Goal: Task Accomplishment & Management: Manage account settings

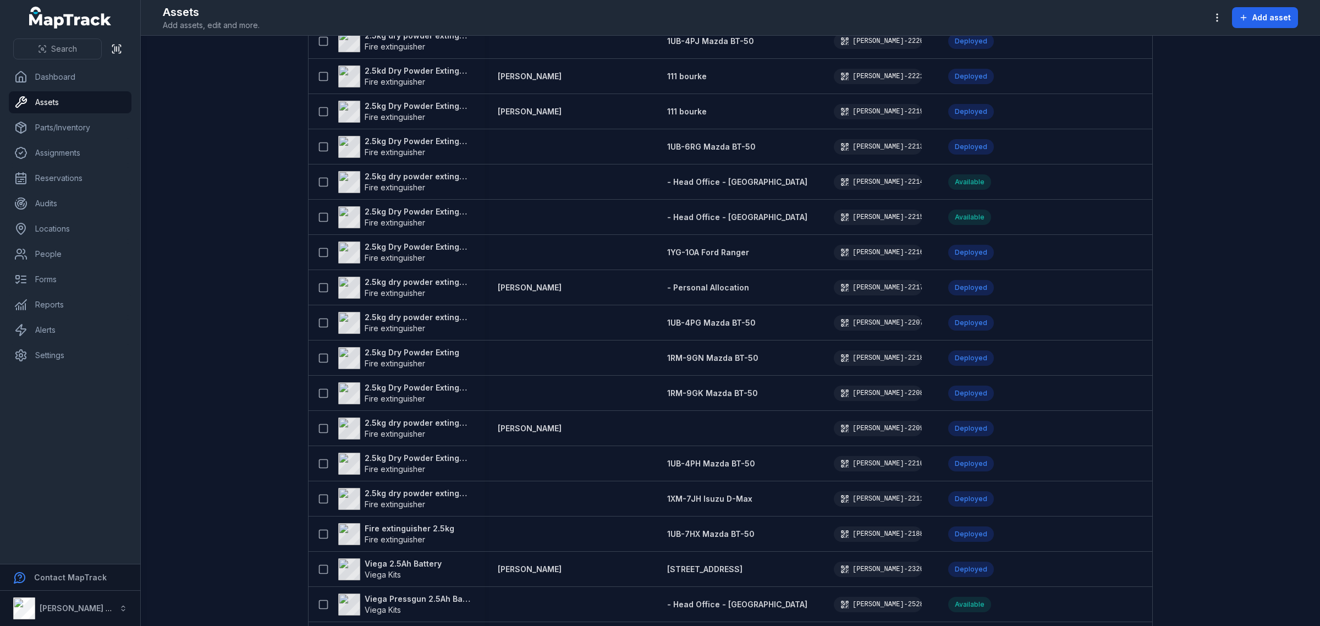
scroll to position [2035, 0]
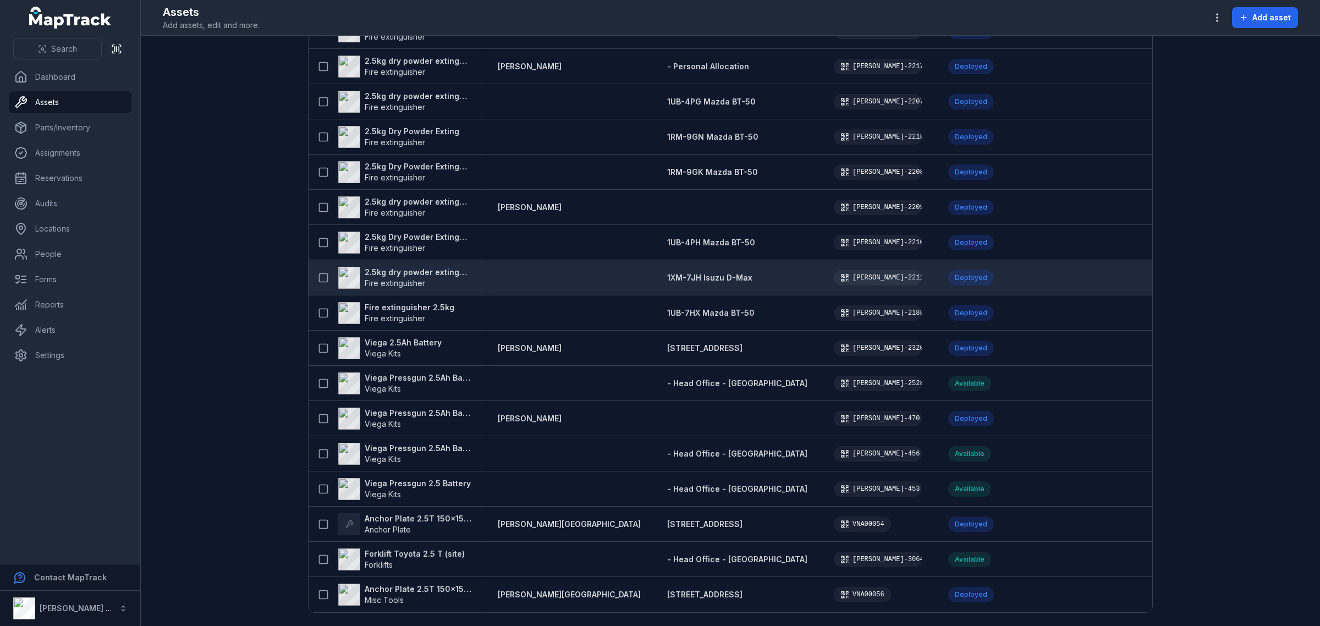
click at [392, 267] on strong "2.5kg dry powder extinguisher" at bounding box center [418, 272] width 107 height 11
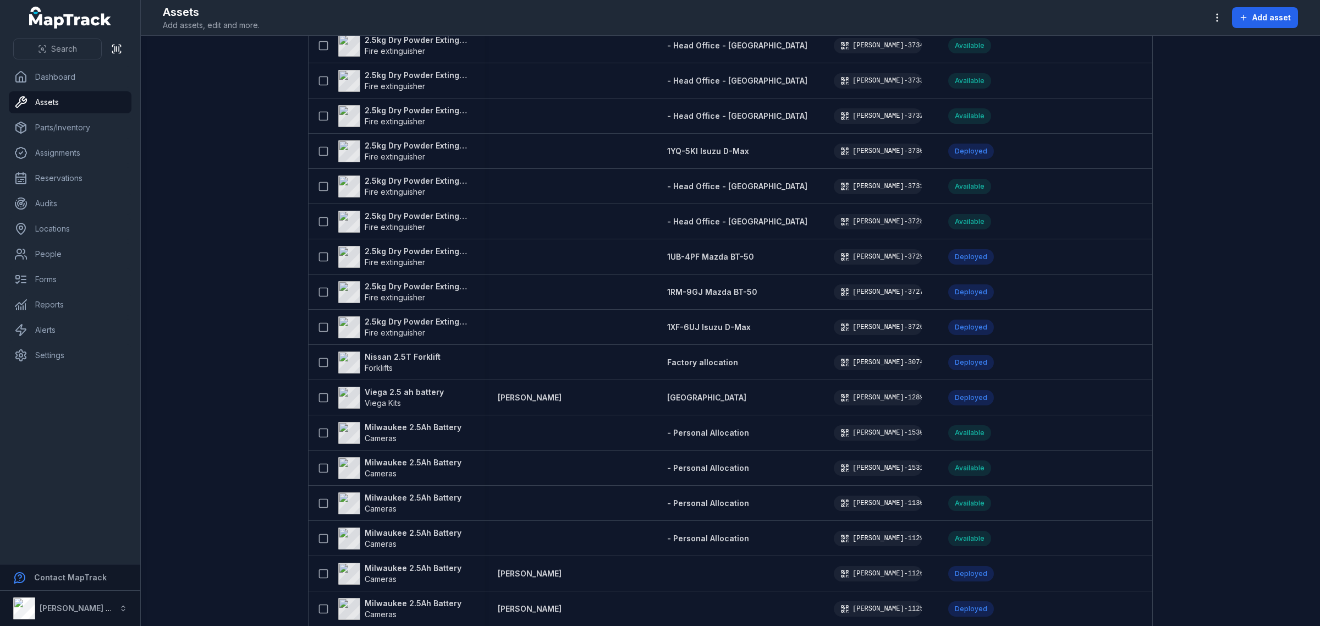
scroll to position [2035, 0]
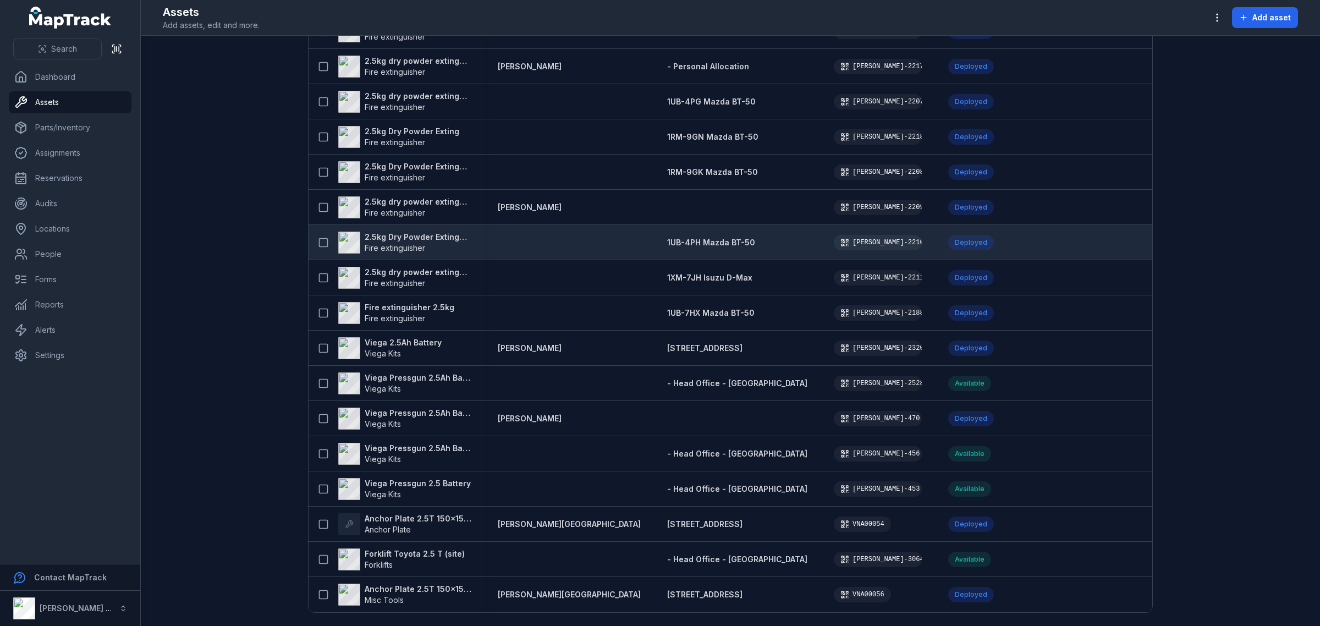
click at [439, 231] on strong "2.5kg Dry Powder Extinguisher" at bounding box center [418, 236] width 107 height 11
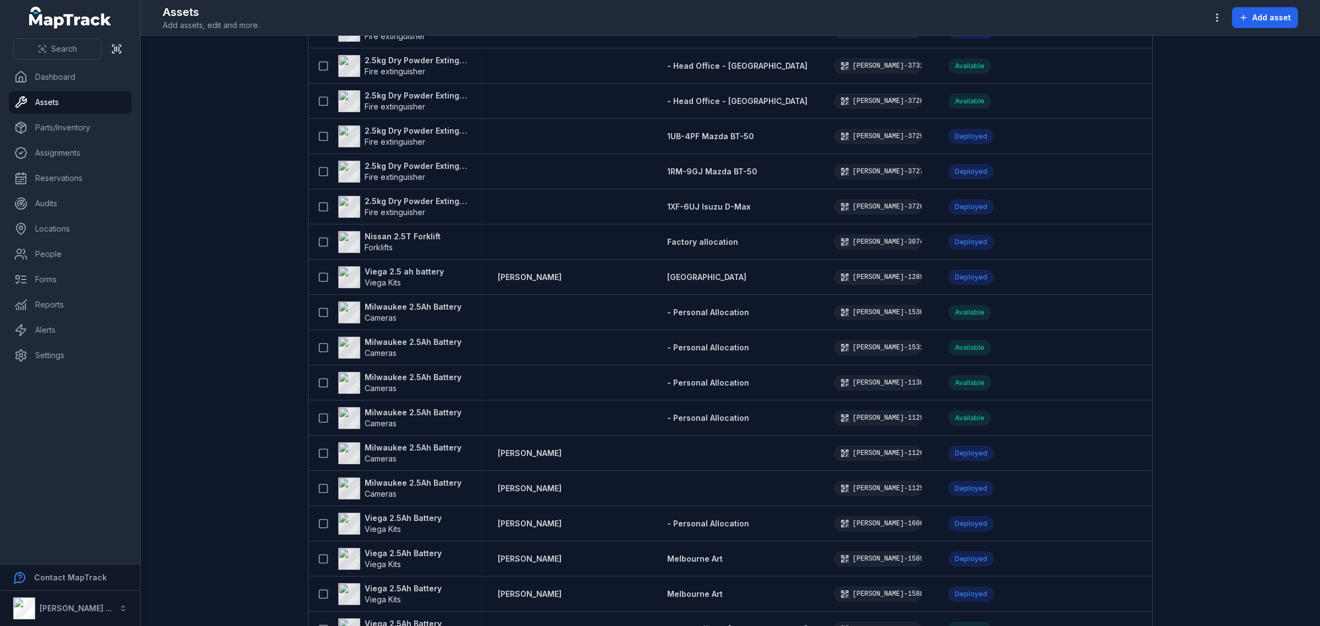
scroll to position [2035, 0]
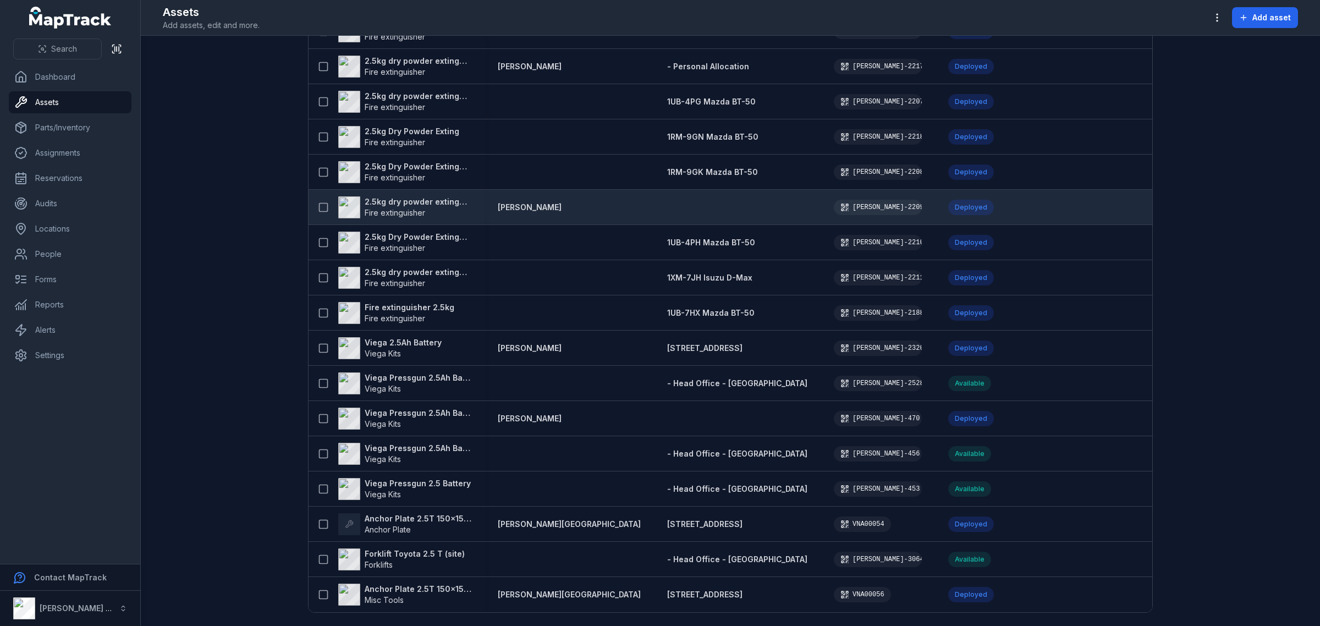
click at [396, 196] on strong "2.5kg dry powder extinguisher" at bounding box center [418, 201] width 107 height 11
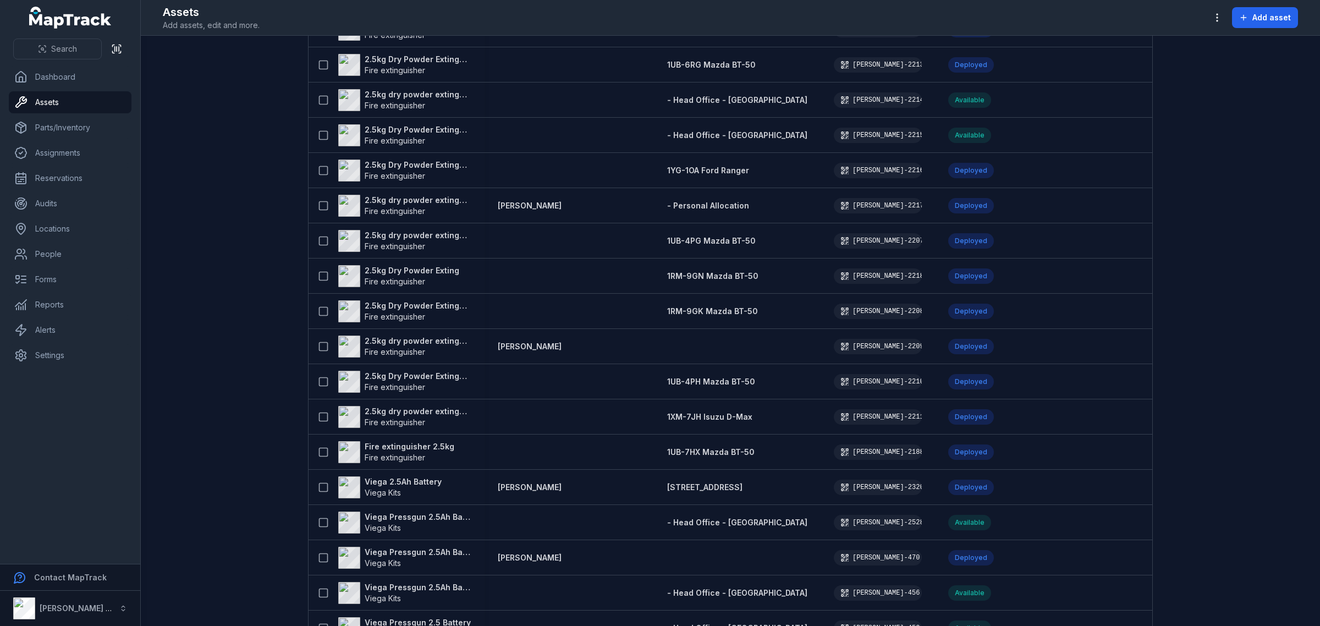
scroll to position [2035, 0]
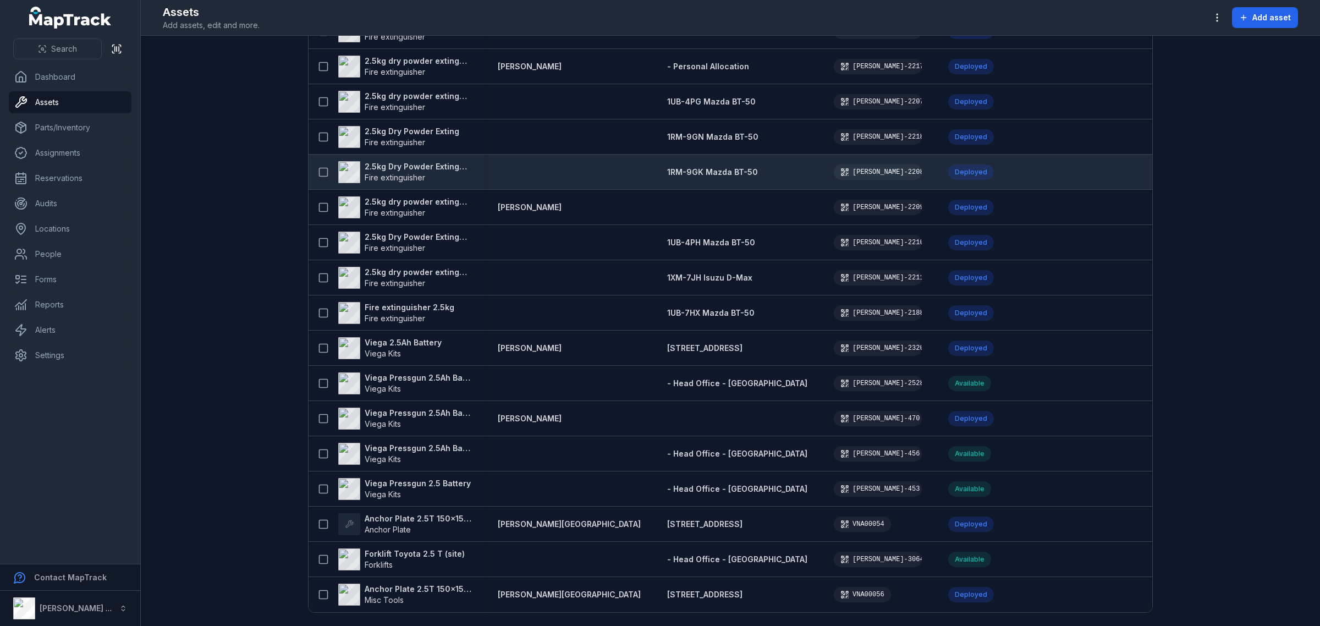
click at [442, 161] on strong "2.5kg Dry Powder Extinguisher" at bounding box center [418, 166] width 107 height 11
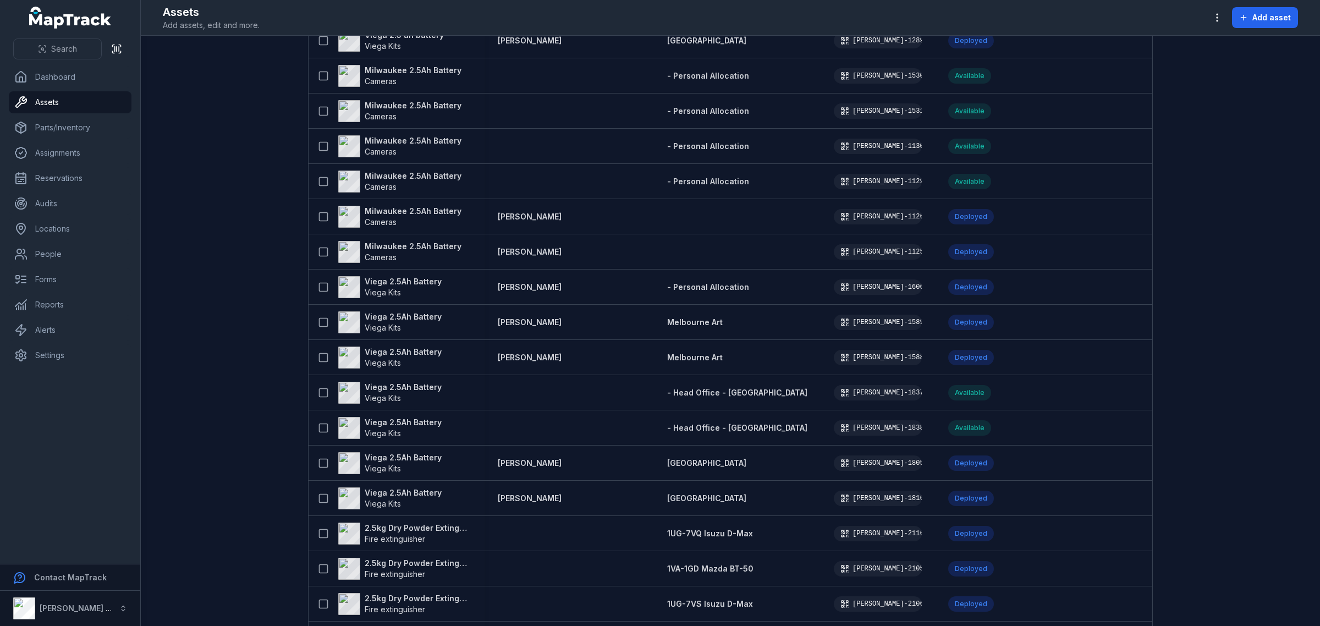
scroll to position [2035, 0]
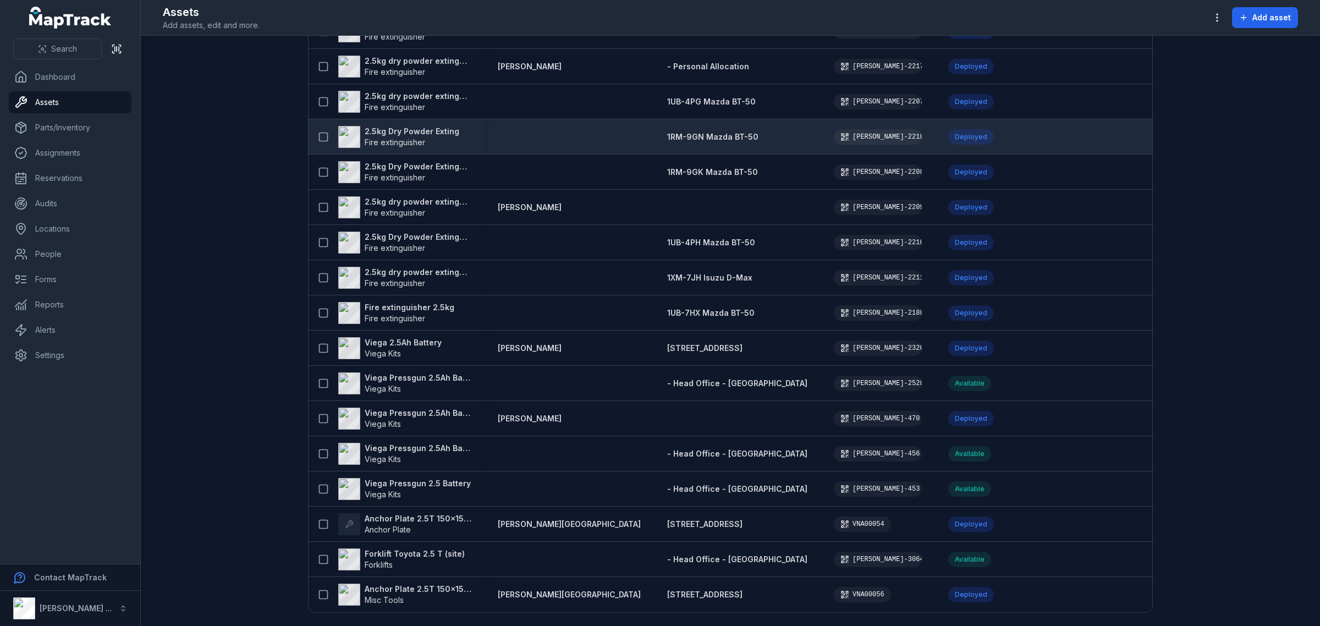
click at [422, 128] on strong "2.5kg Dry Powder Exting" at bounding box center [412, 131] width 95 height 11
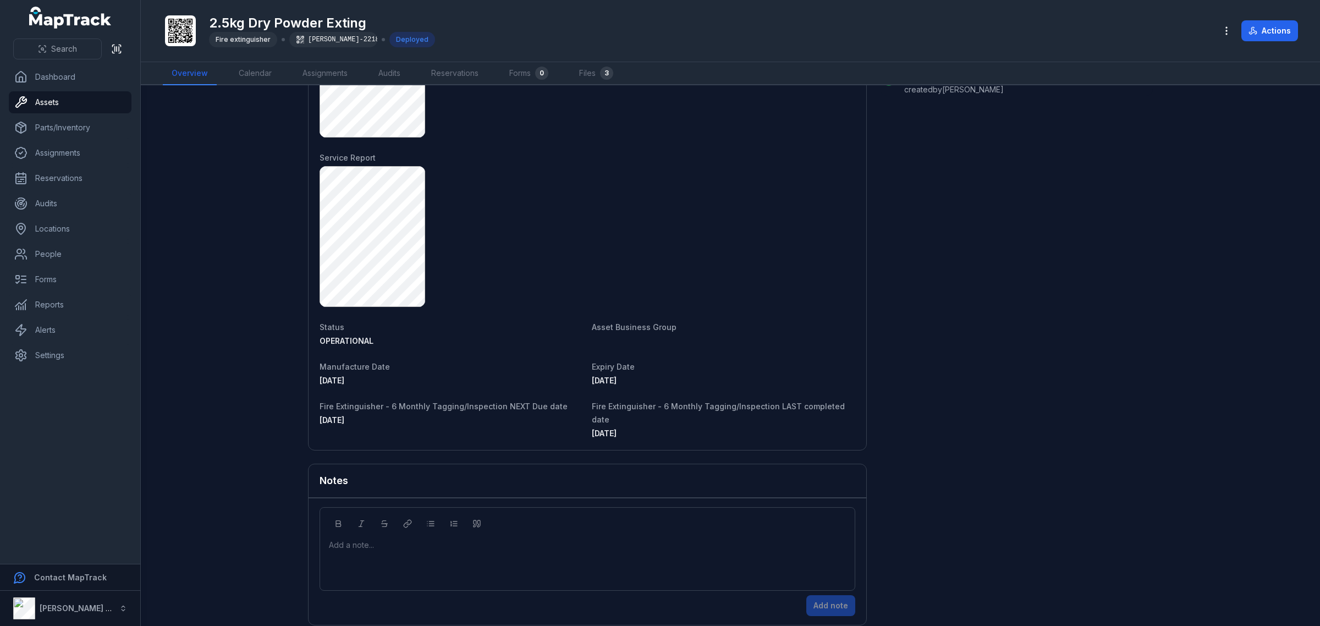
scroll to position [698, 0]
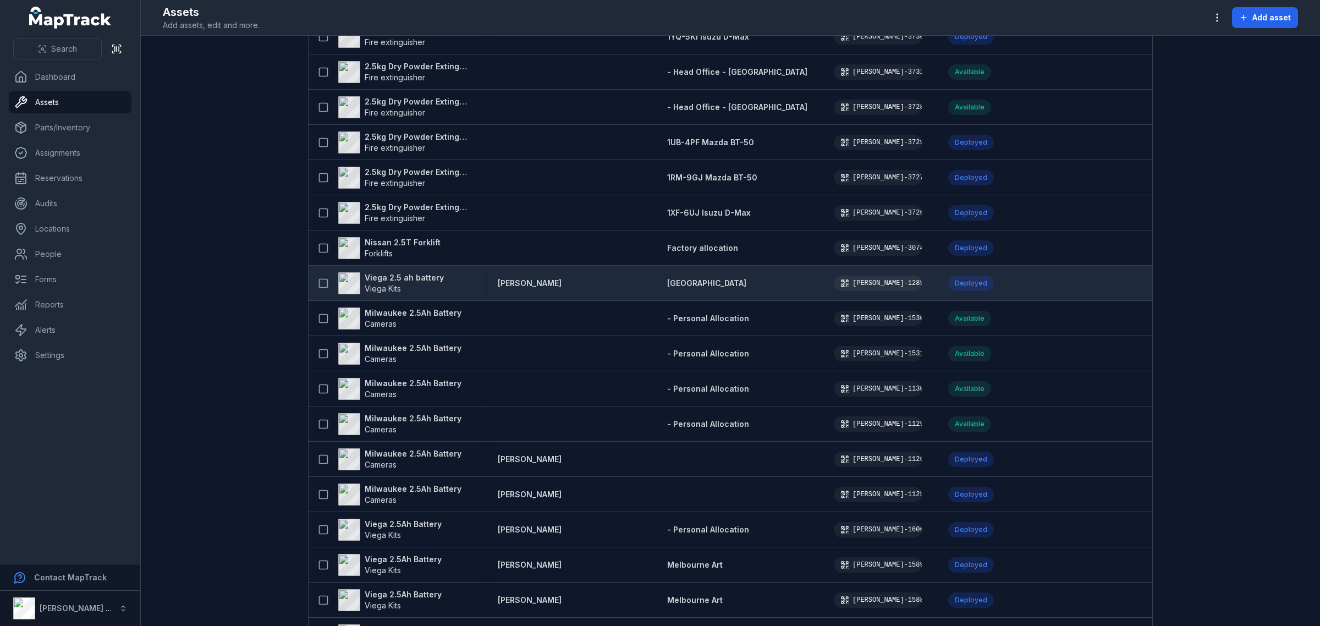
scroll to position [2035, 0]
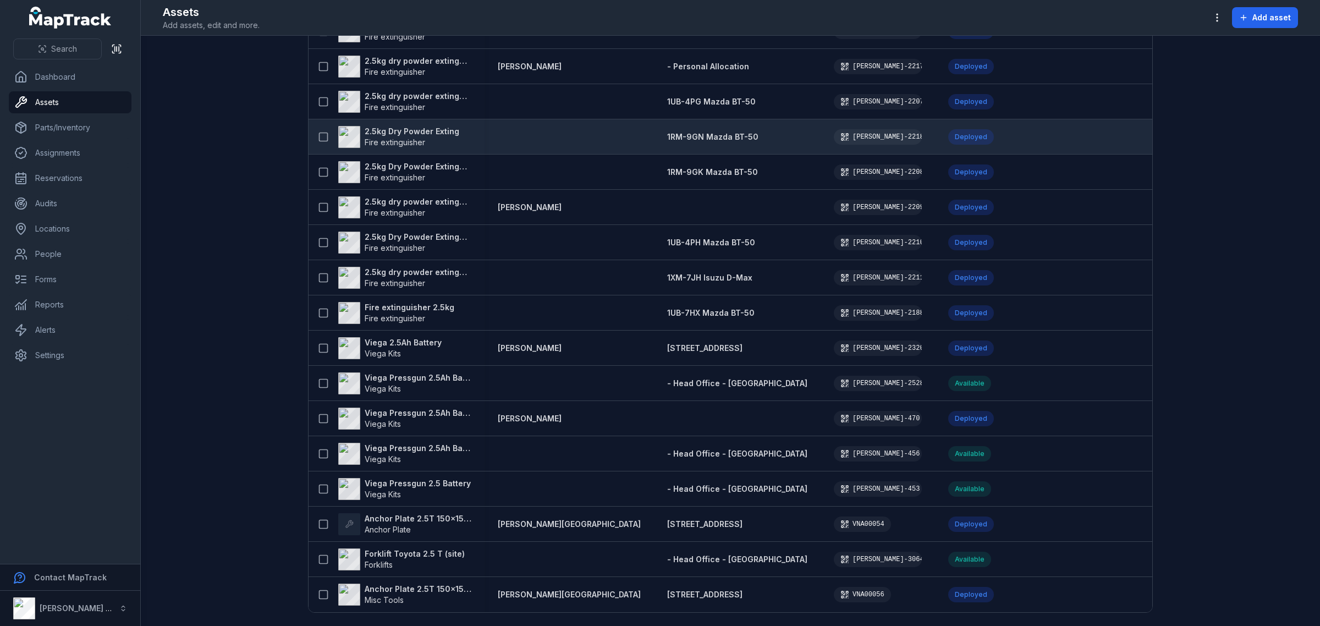
click at [382, 128] on strong "2.5kg Dry Powder Exting" at bounding box center [412, 131] width 95 height 11
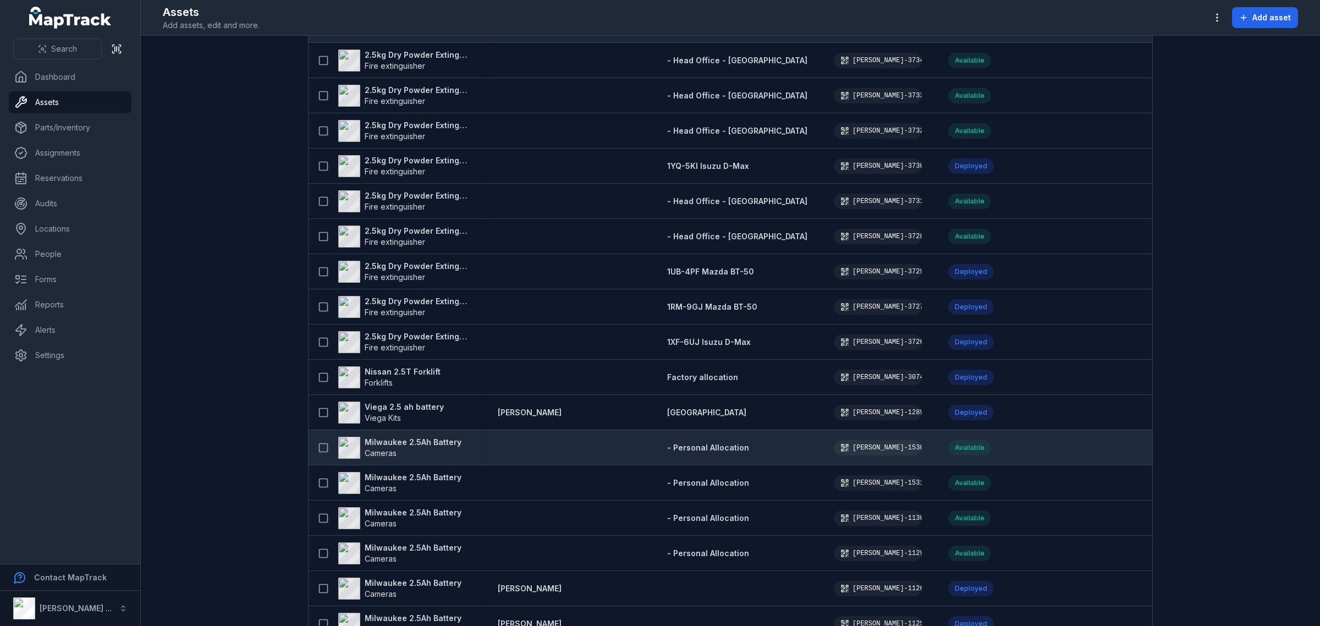
scroll to position [1993, 0]
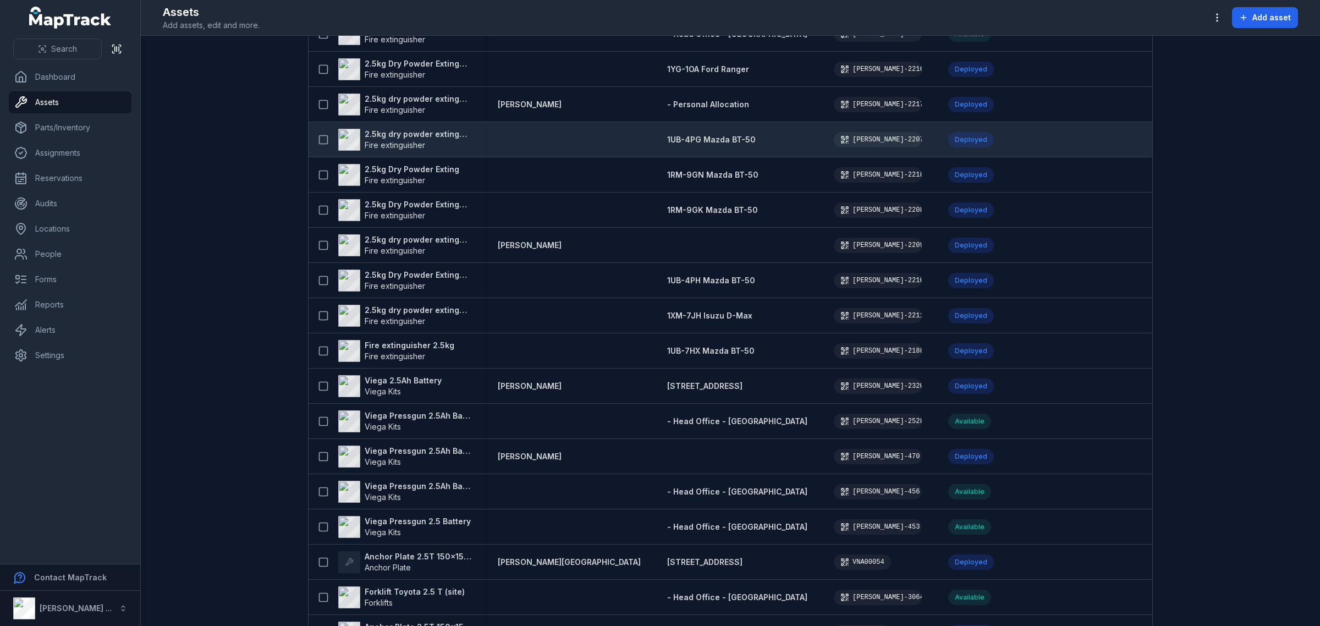
click at [365, 129] on strong "2.5kg dry powder extinguisher" at bounding box center [418, 134] width 107 height 11
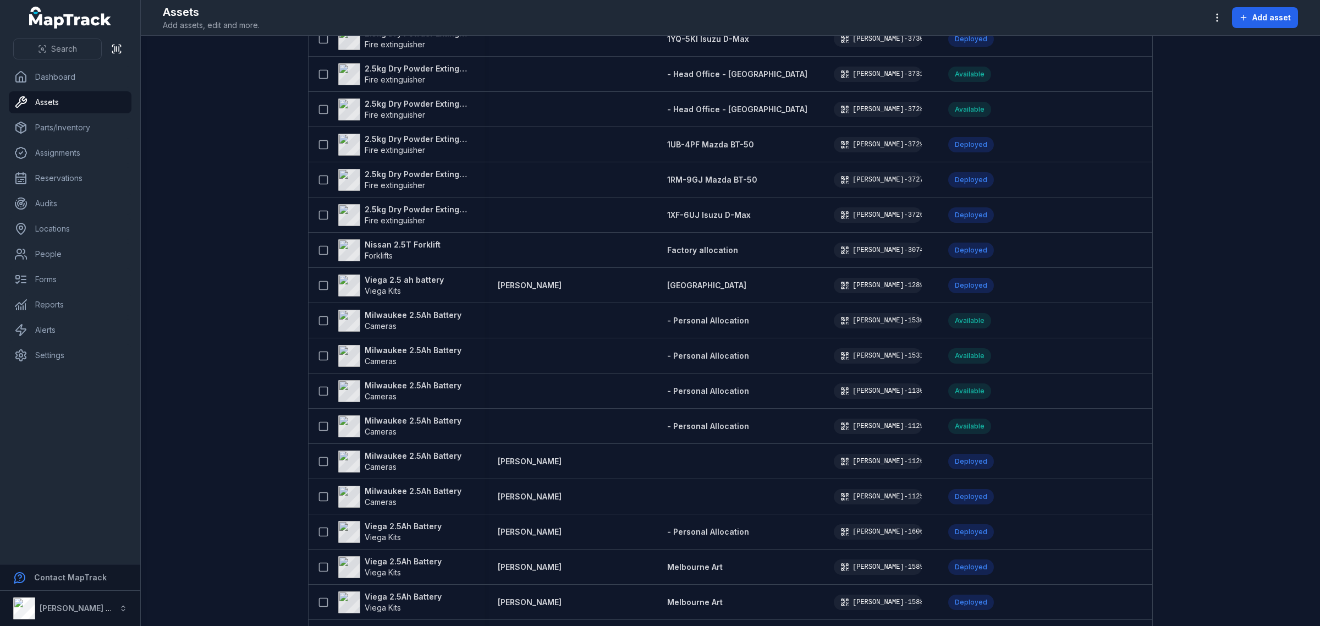
scroll to position [2035, 0]
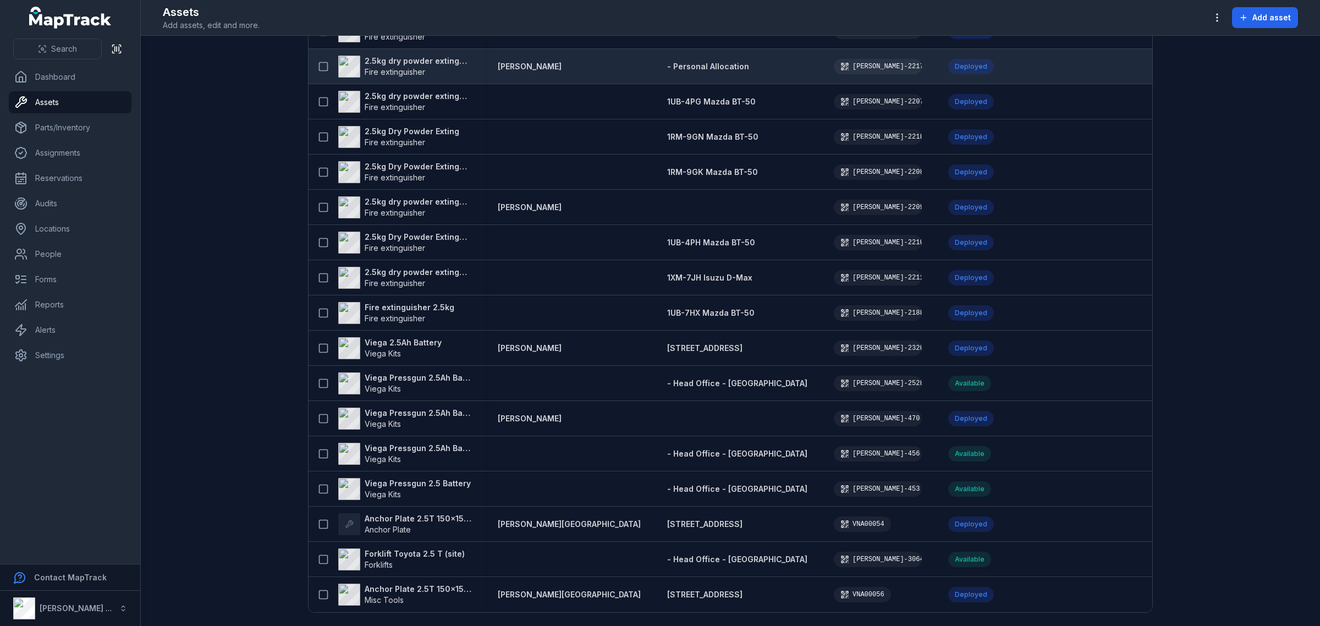
click at [408, 56] on strong "2.5kg dry powder extinguisher" at bounding box center [418, 61] width 107 height 11
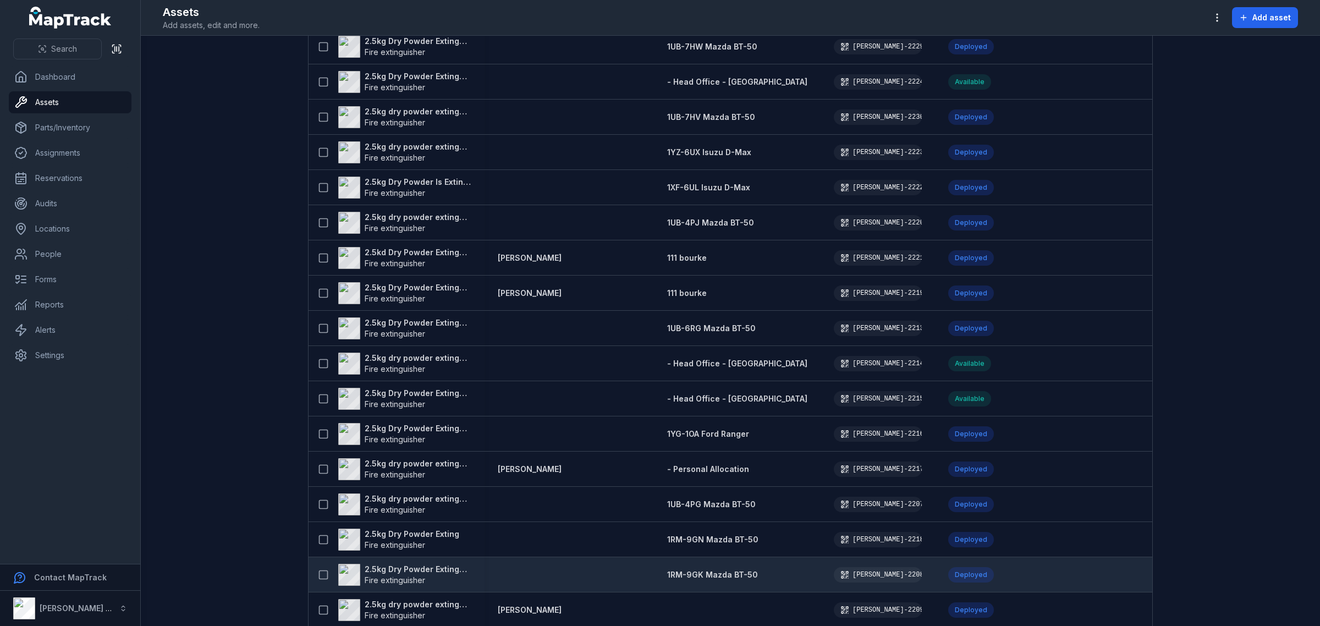
scroll to position [1649, 0]
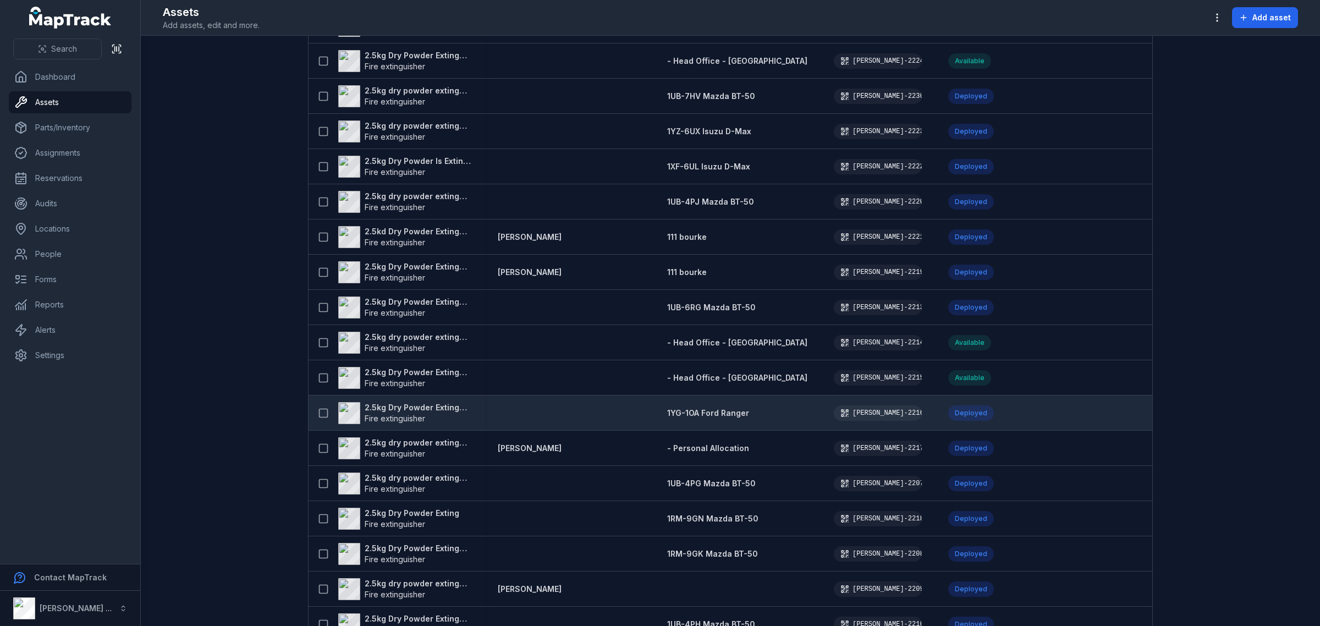
click at [426, 406] on strong "2.5kg Dry Powder Extinguisher" at bounding box center [418, 407] width 107 height 11
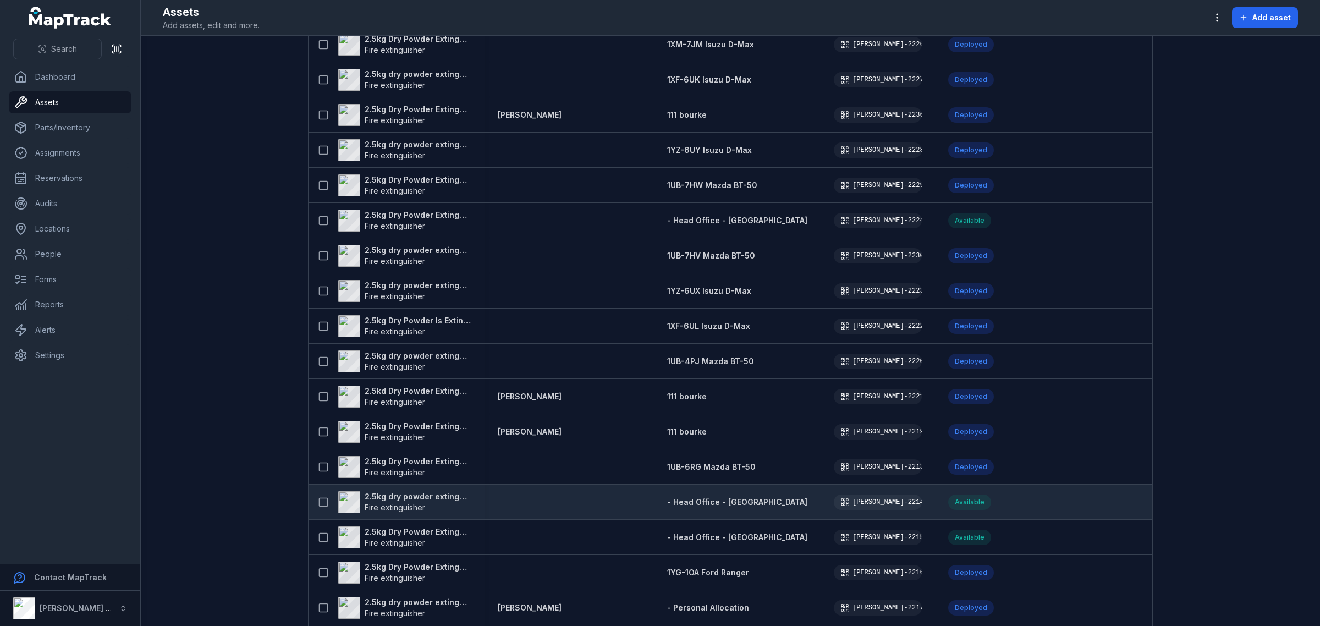
scroll to position [1512, 0]
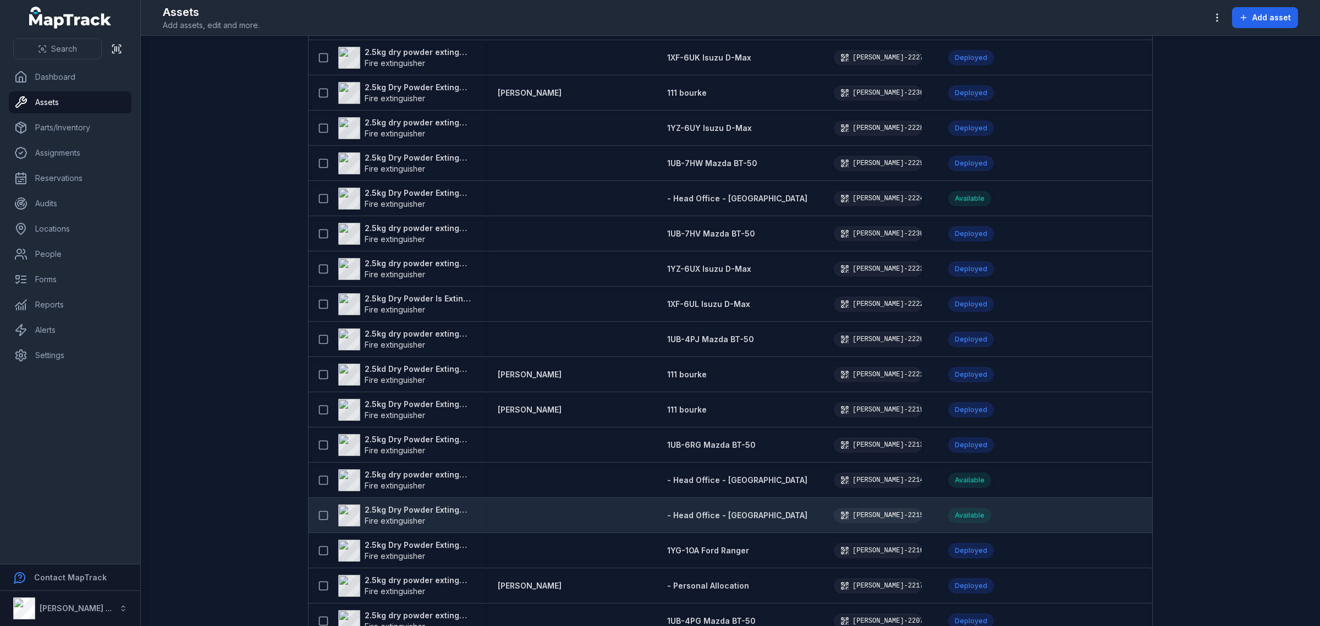
click at [384, 510] on strong "2.5kg Dry Powder Extinguisher" at bounding box center [418, 509] width 107 height 11
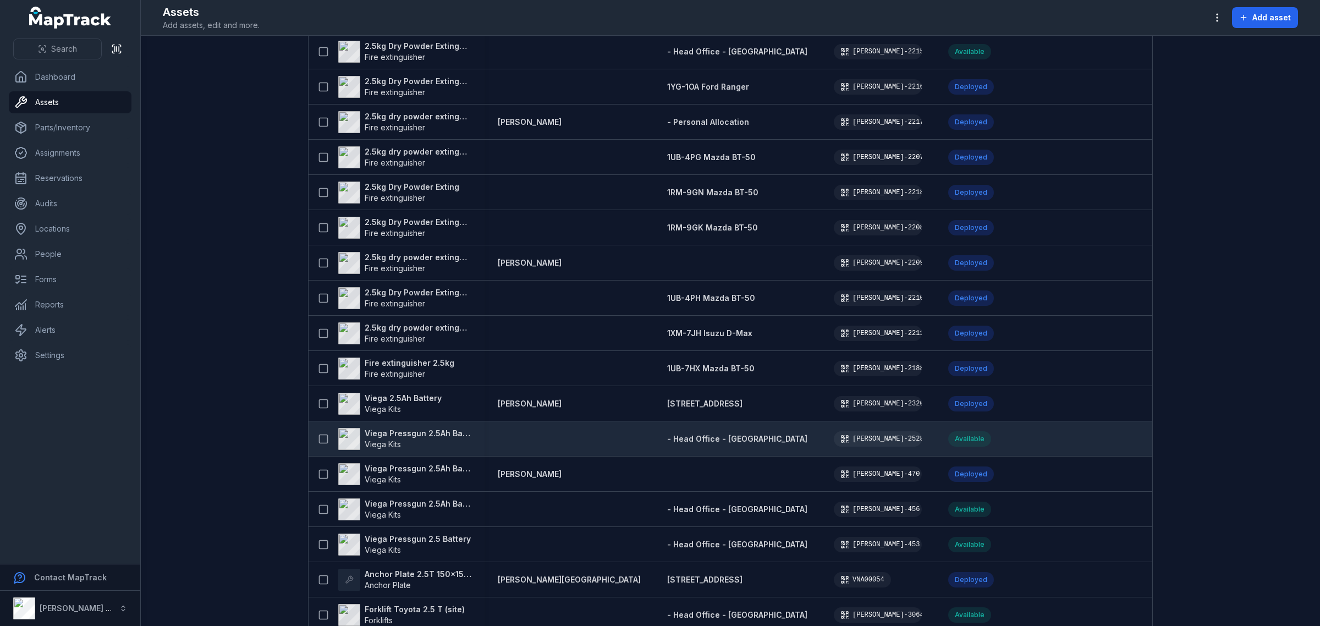
scroll to position [1897, 0]
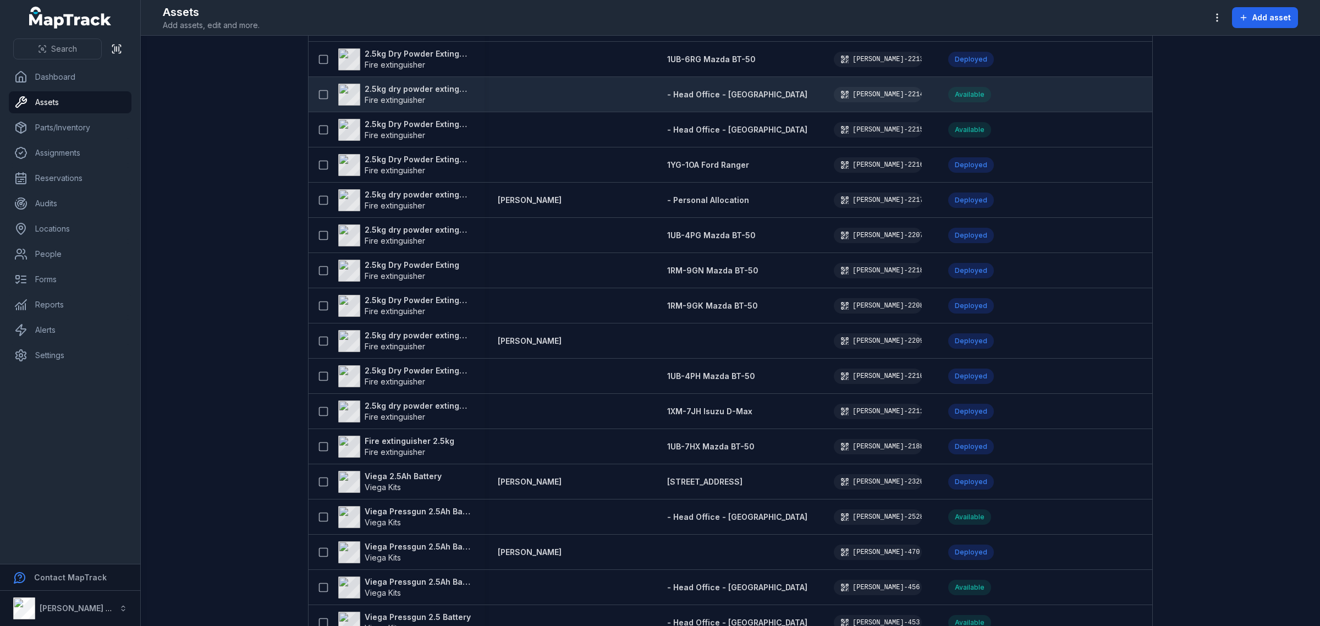
click at [427, 86] on strong "2.5kg dry powder extinguisher" at bounding box center [418, 89] width 107 height 11
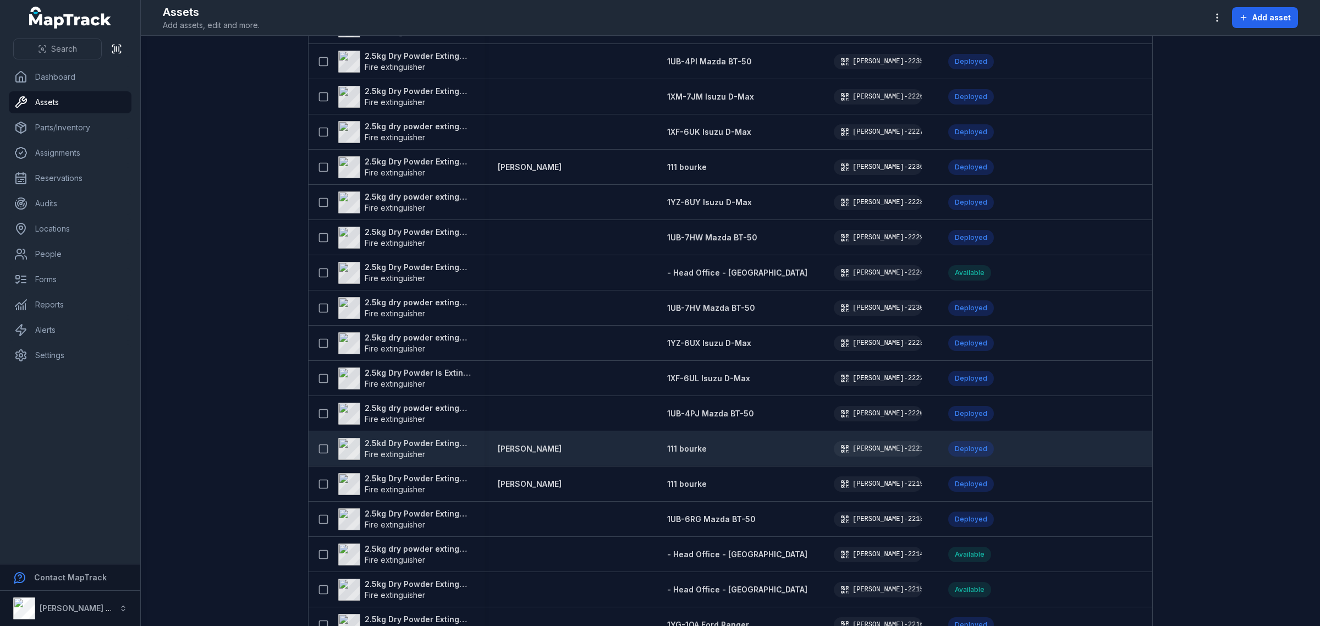
scroll to position [1512, 0]
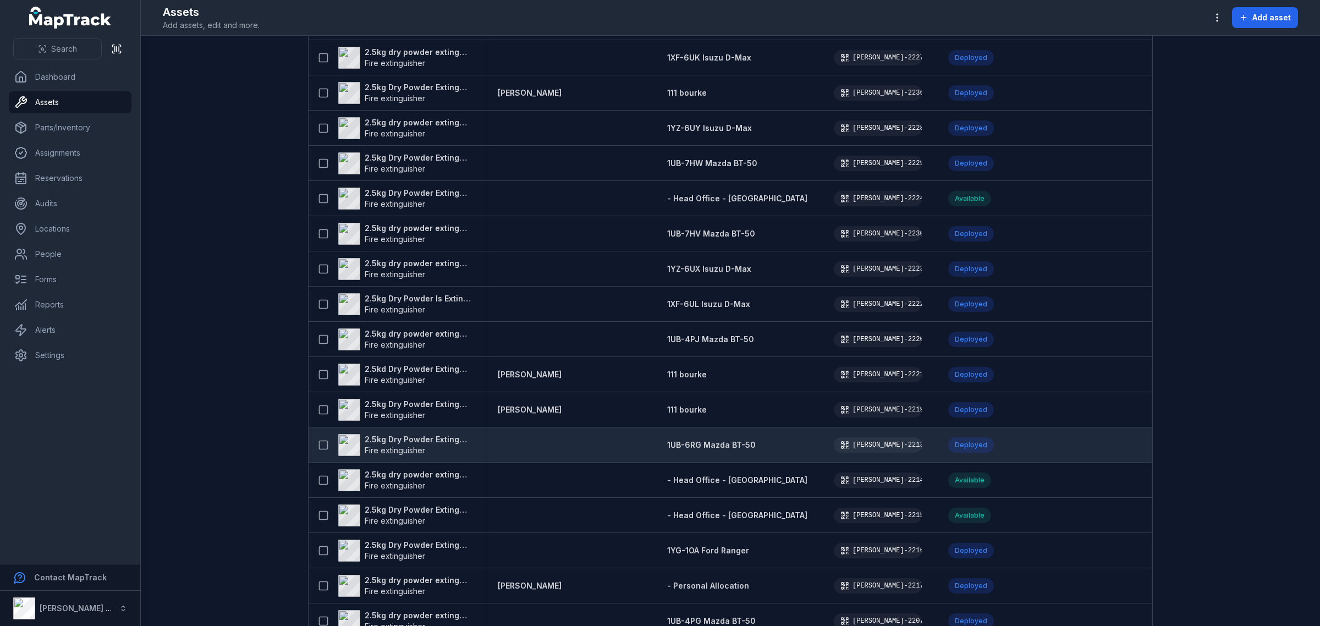
click at [439, 434] on strong "2.5kg Dry Powder Extinguisher" at bounding box center [418, 439] width 107 height 11
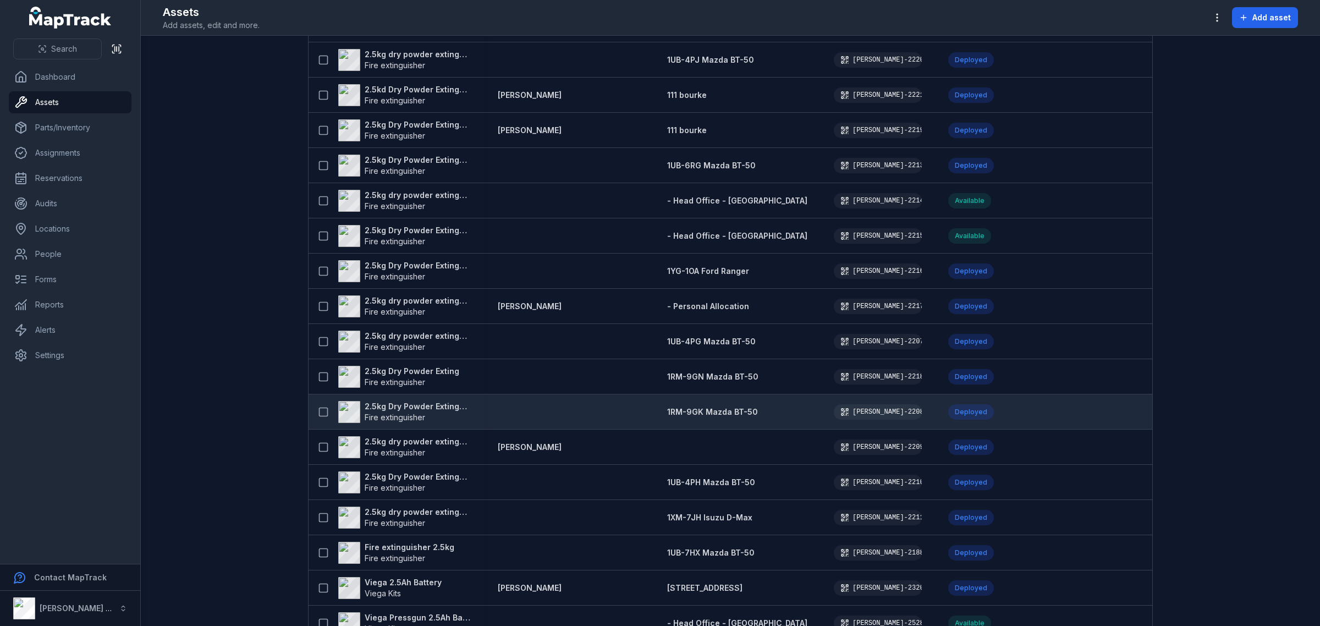
scroll to position [1760, 0]
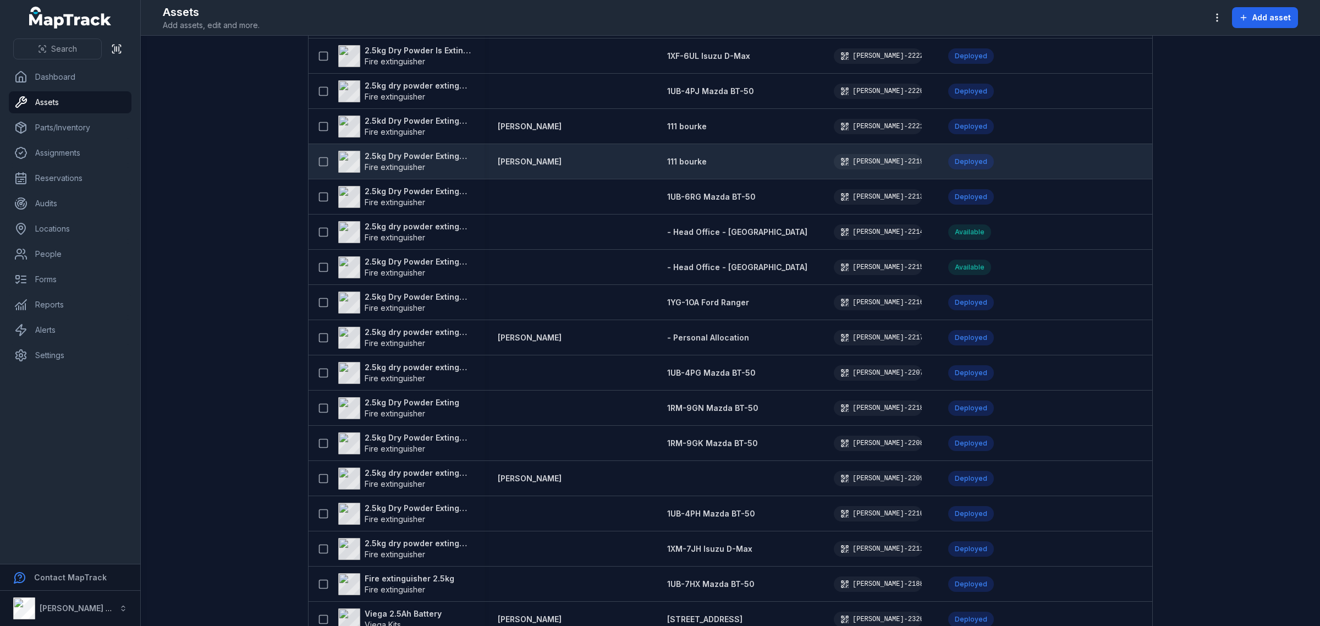
click at [437, 150] on div "2.5kg Dry Powder Extinguisher Fire extinguisher" at bounding box center [396, 161] width 176 height 31
click at [437, 152] on strong "2.5kg Dry Powder Extinguisher" at bounding box center [418, 156] width 107 height 11
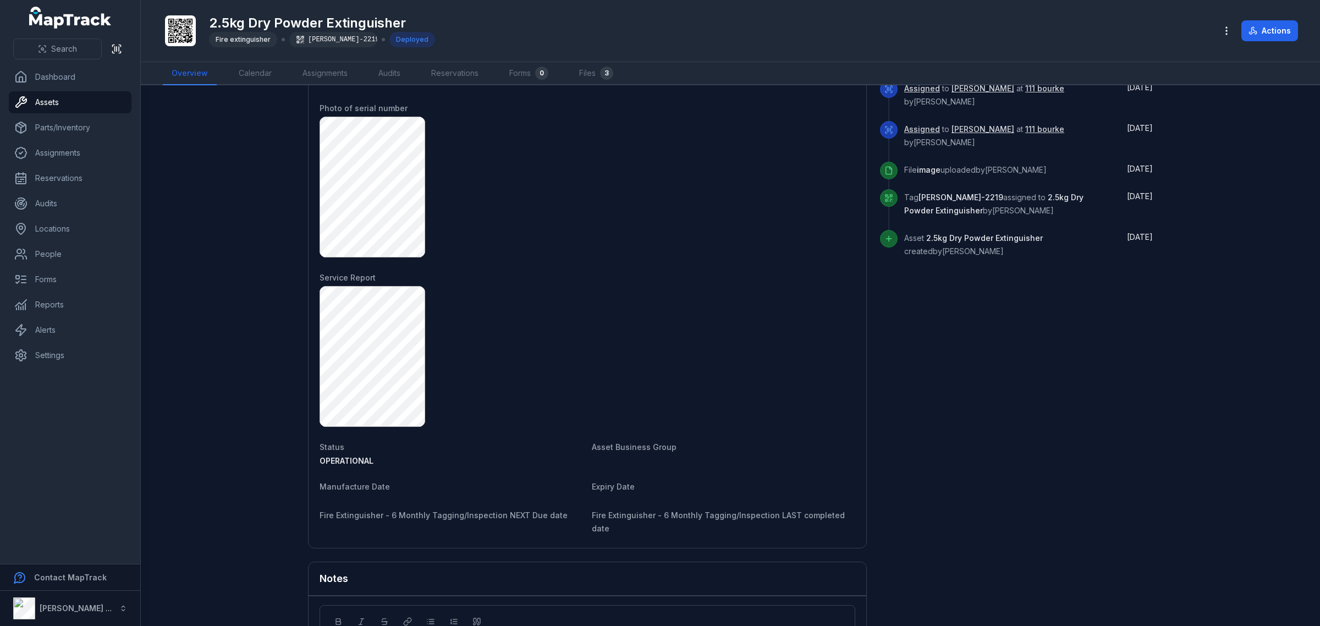
scroll to position [206, 0]
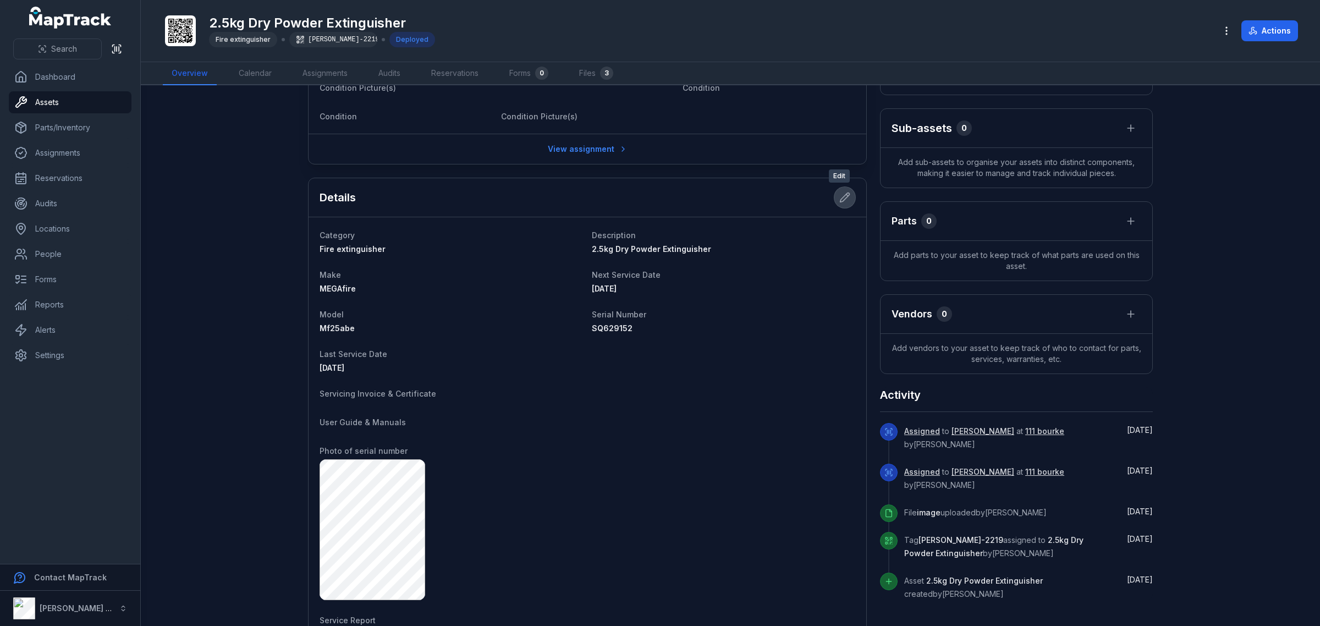
click at [843, 192] on icon at bounding box center [844, 197] width 11 height 11
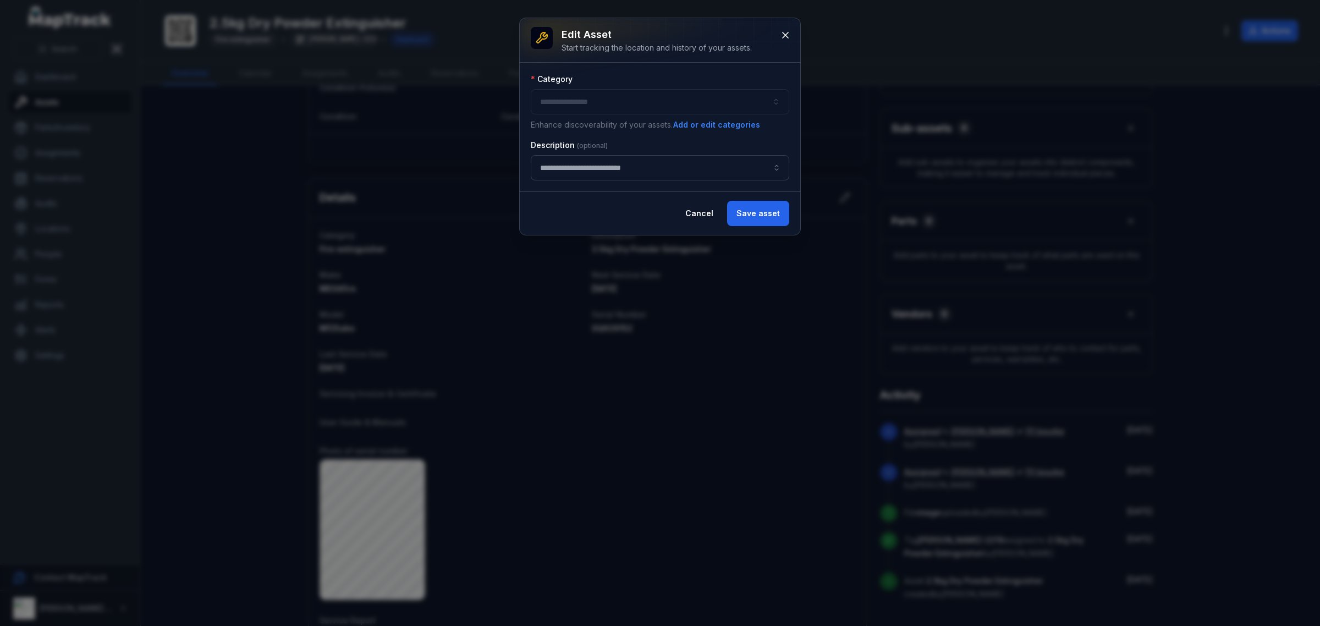
type input "**********"
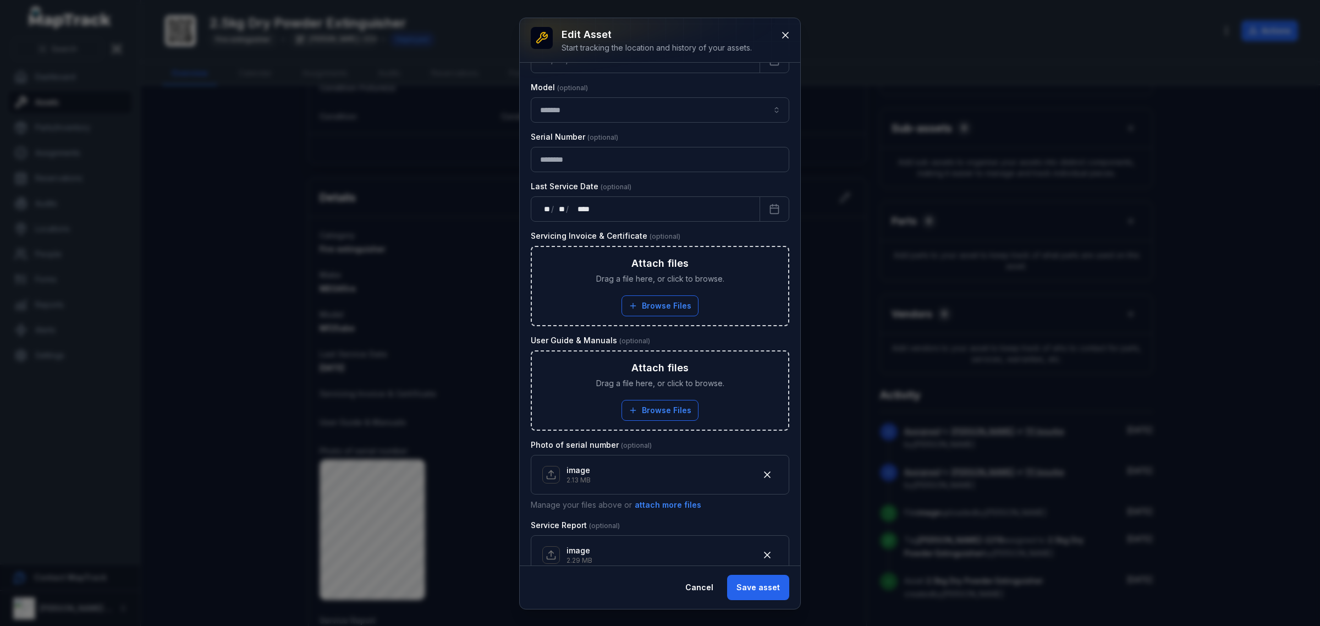
scroll to position [412, 0]
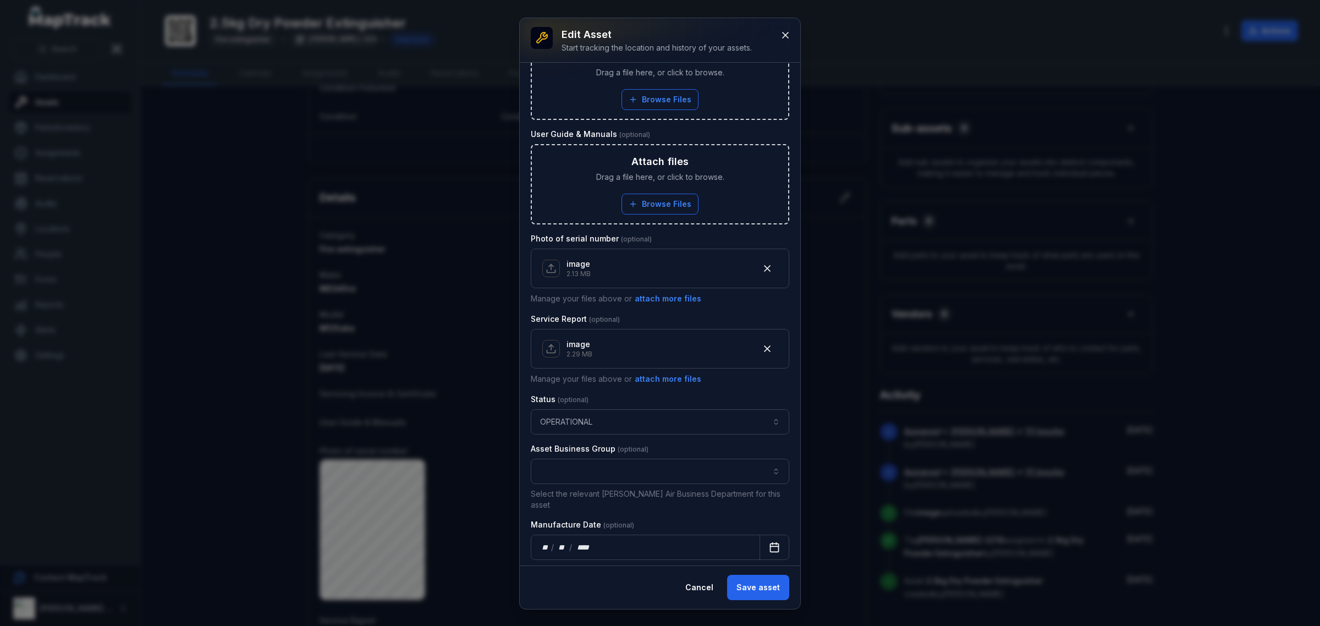
click at [769, 542] on icon "Calendar" at bounding box center [774, 547] width 11 height 11
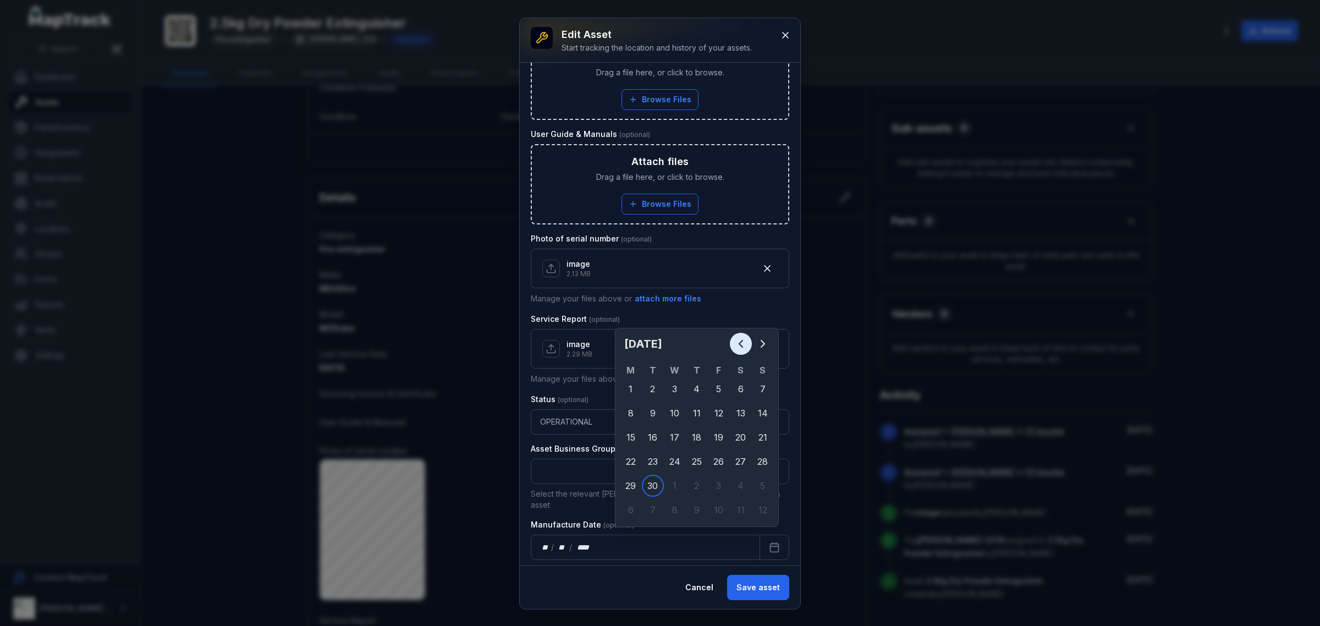
click at [743, 343] on icon "Previous" at bounding box center [740, 343] width 13 height 13
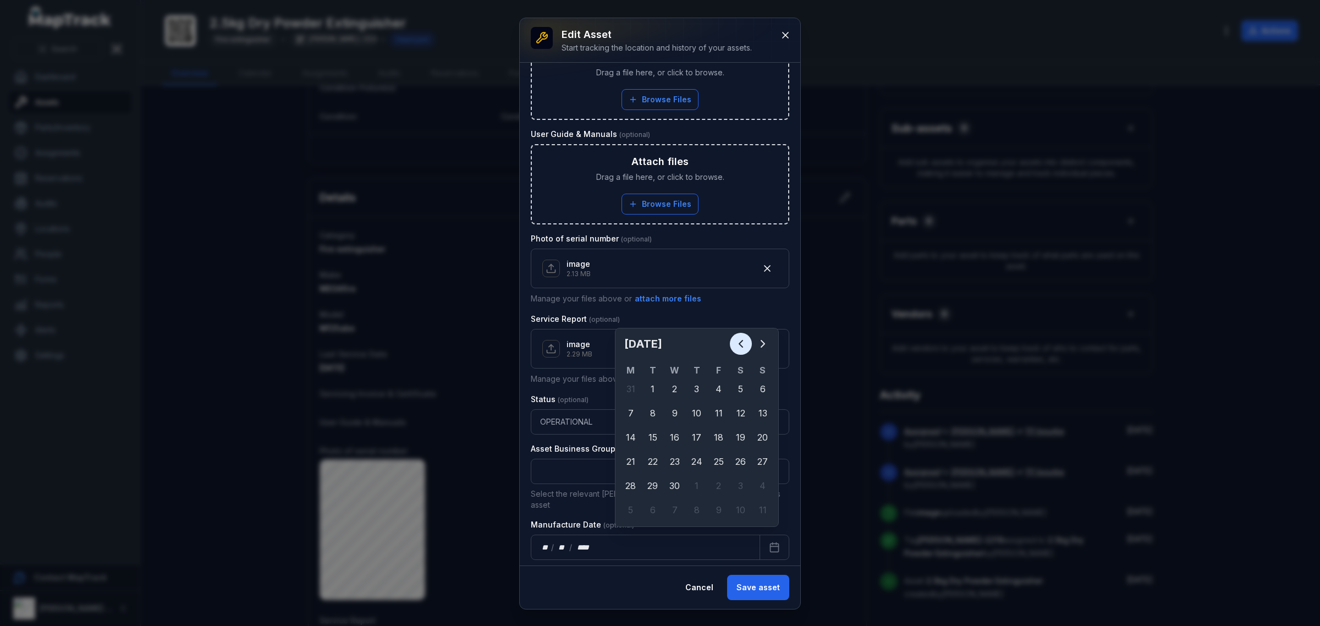
click at [743, 343] on icon "Previous" at bounding box center [740, 343] width 13 height 13
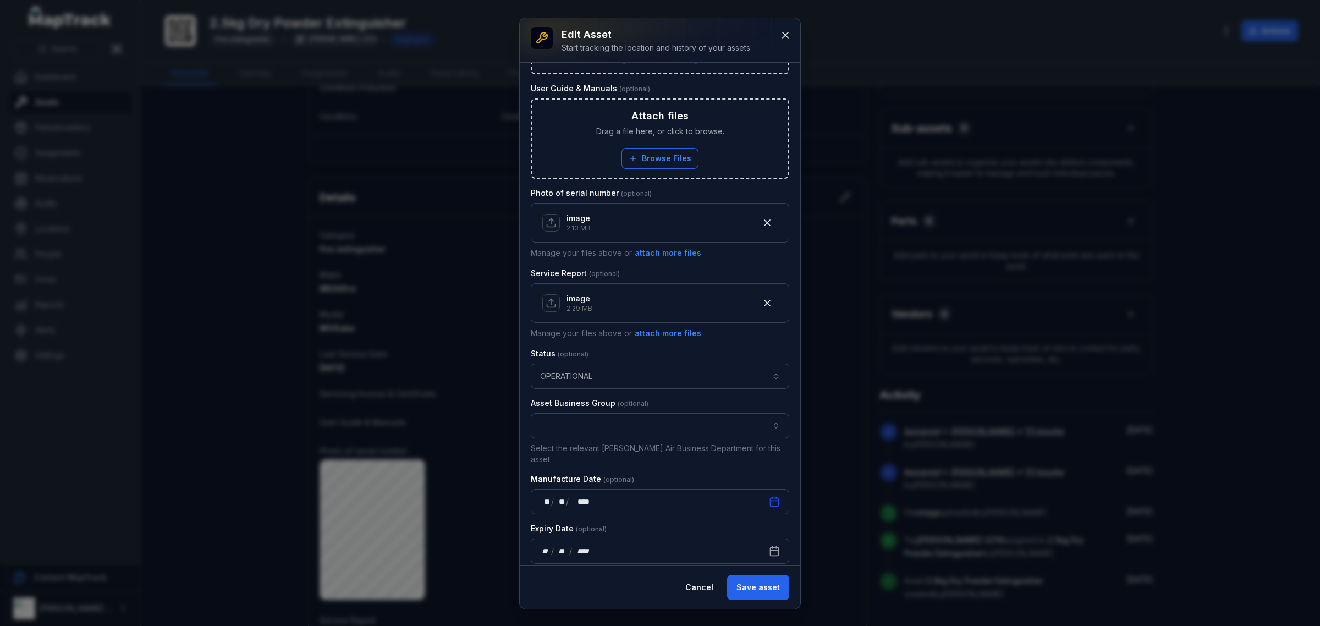
scroll to position [481, 0]
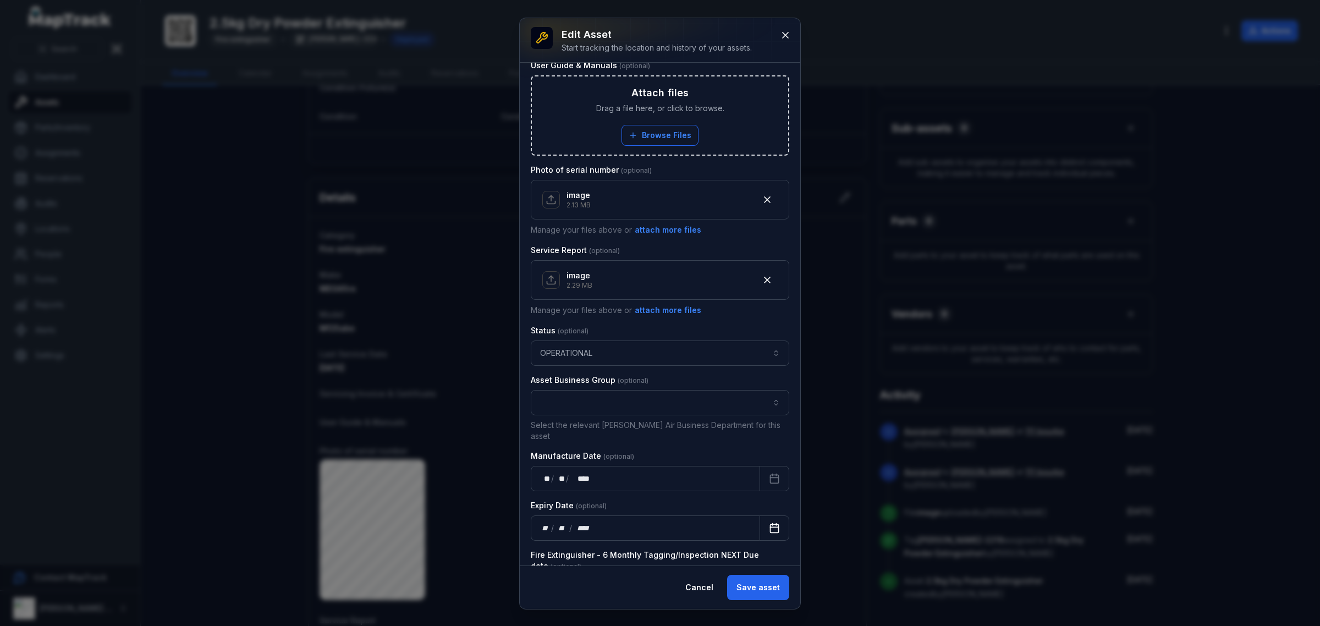
click at [776, 518] on button "Calendar" at bounding box center [774, 527] width 30 height 25
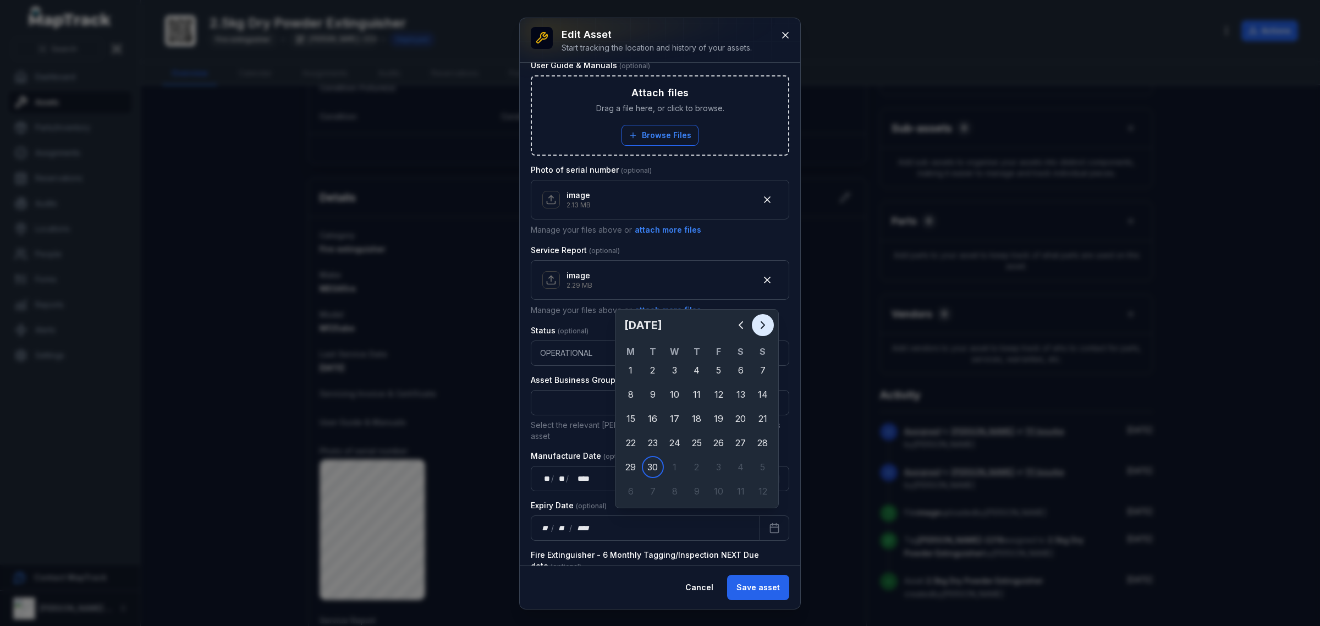
click at [768, 319] on icon "Next" at bounding box center [762, 324] width 13 height 13
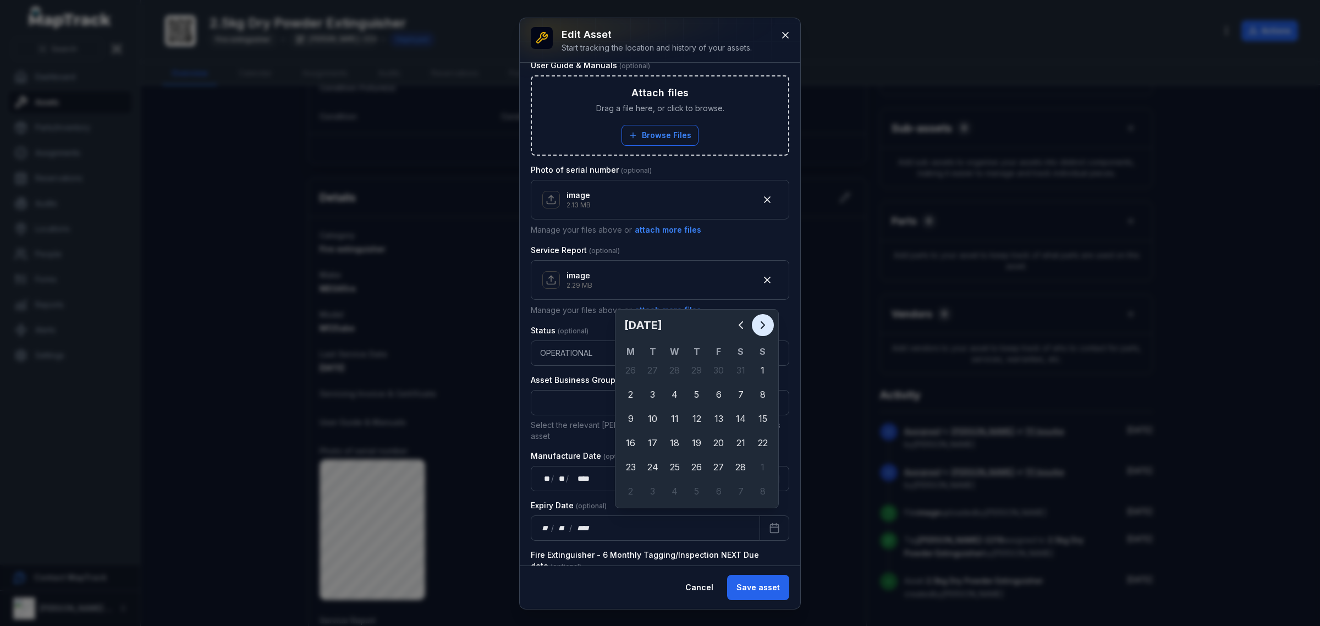
click at [768, 319] on icon "Next" at bounding box center [762, 324] width 13 height 13
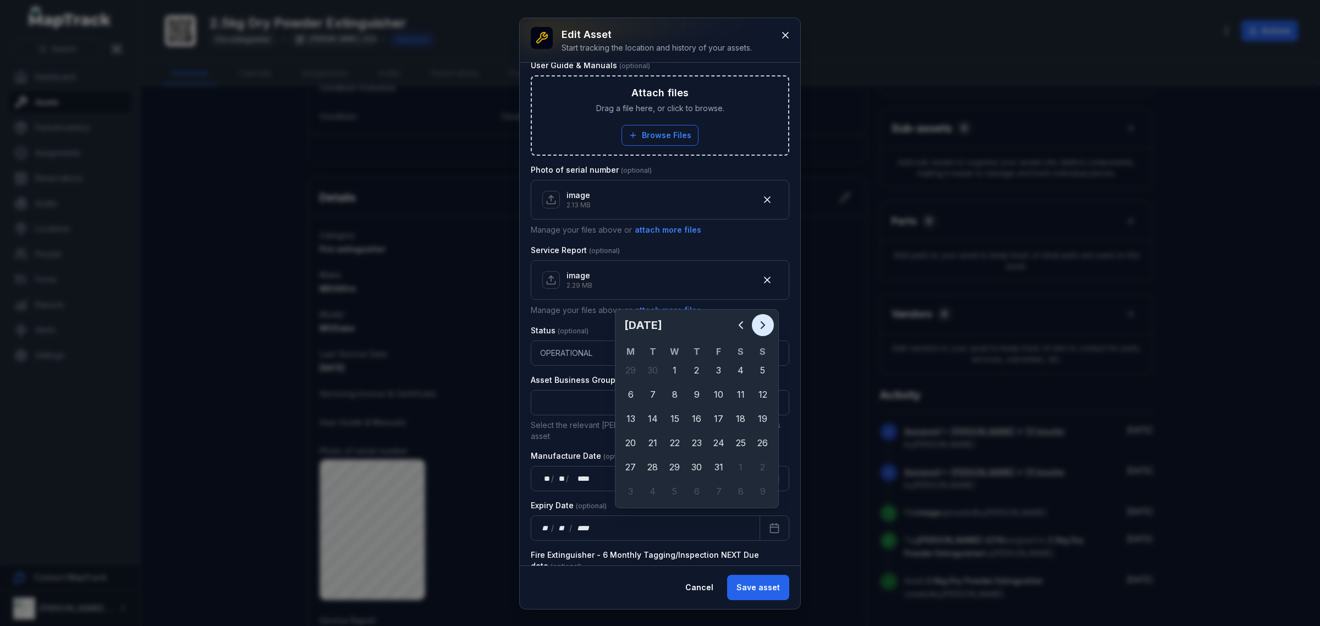
click at [768, 319] on icon "Next" at bounding box center [762, 324] width 13 height 13
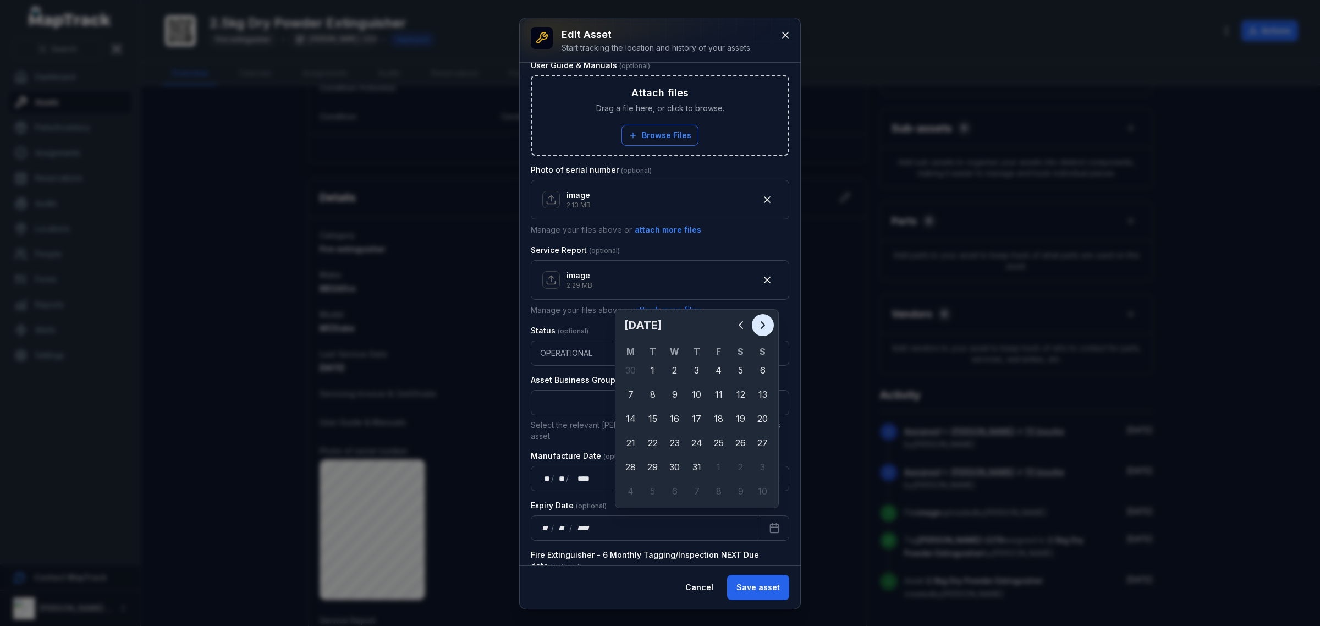
click at [768, 319] on icon "Next" at bounding box center [762, 324] width 13 height 13
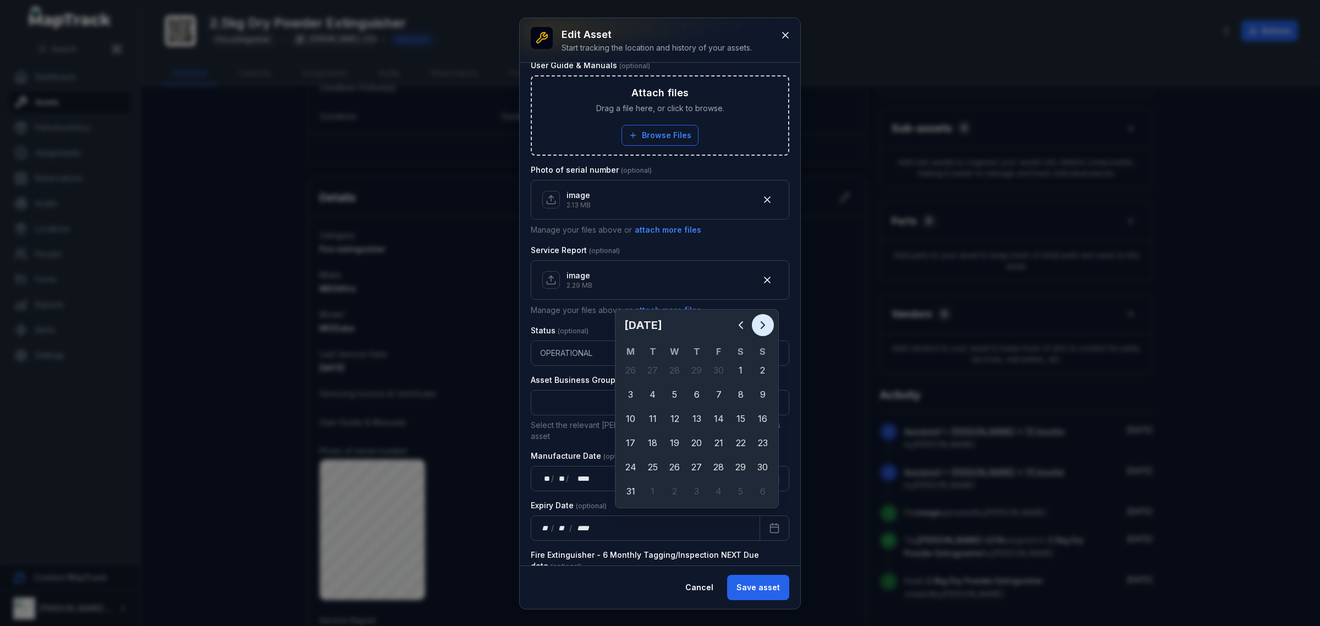
click at [768, 319] on icon "Next" at bounding box center [762, 324] width 13 height 13
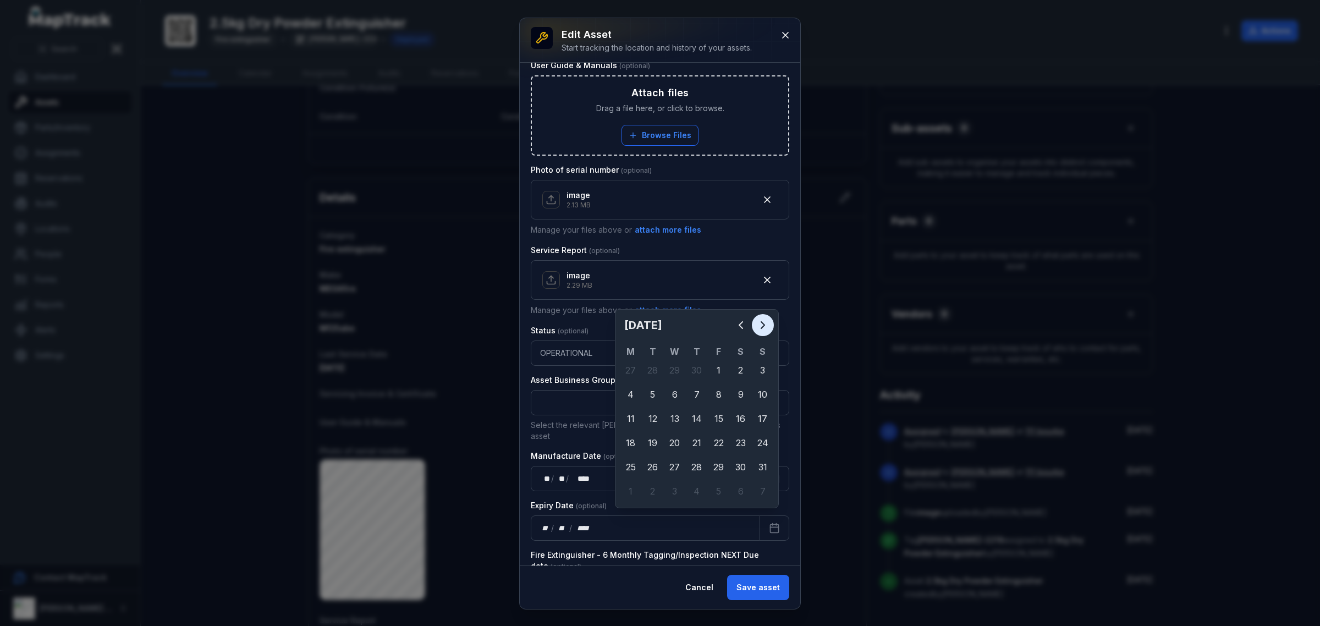
click at [768, 319] on icon "Next" at bounding box center [762, 324] width 13 height 13
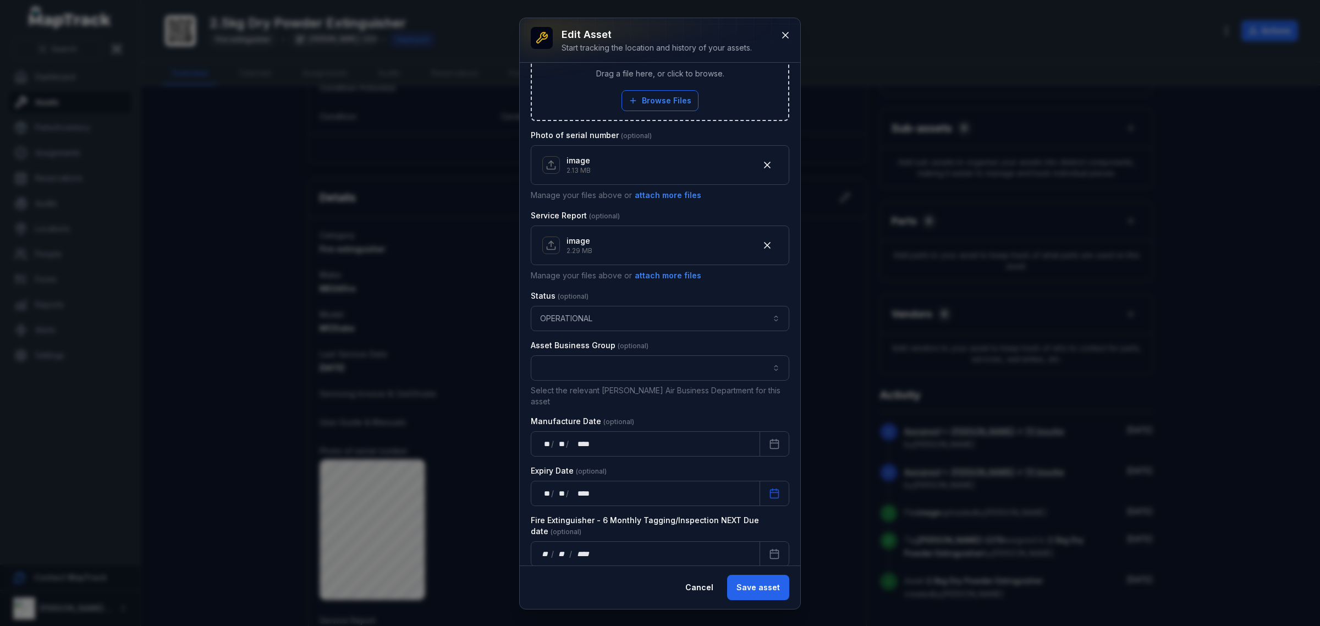
scroll to position [550, 0]
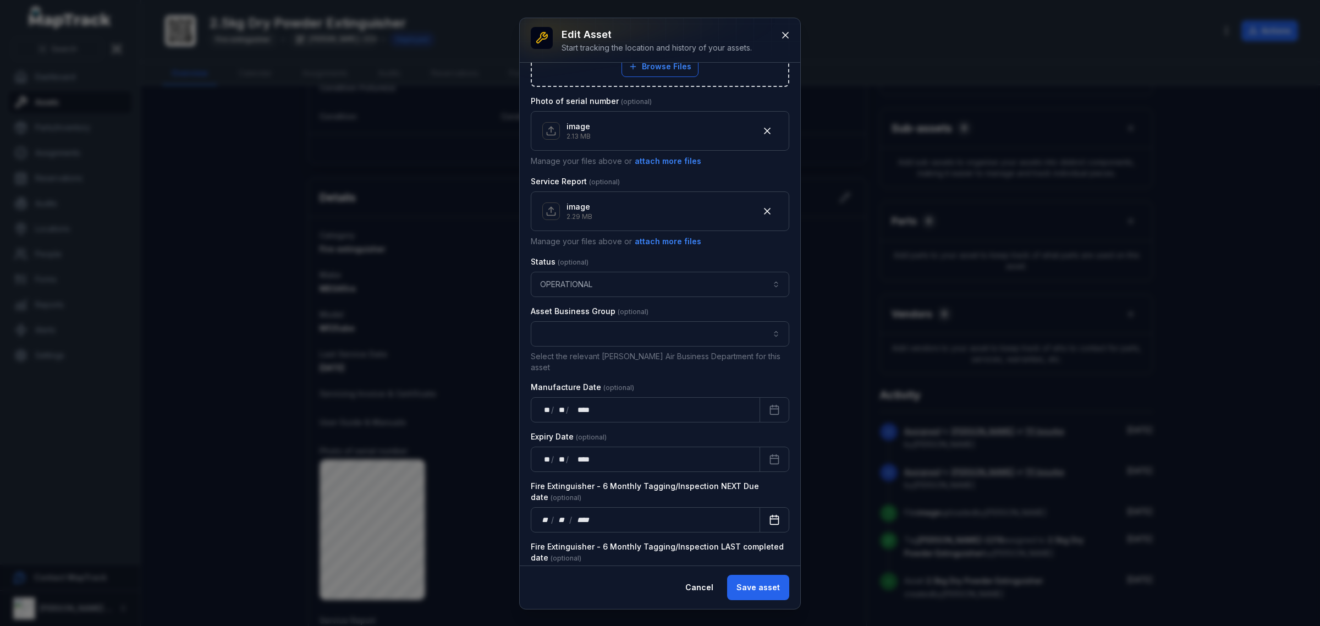
click at [759, 510] on button "Calendar" at bounding box center [774, 519] width 30 height 25
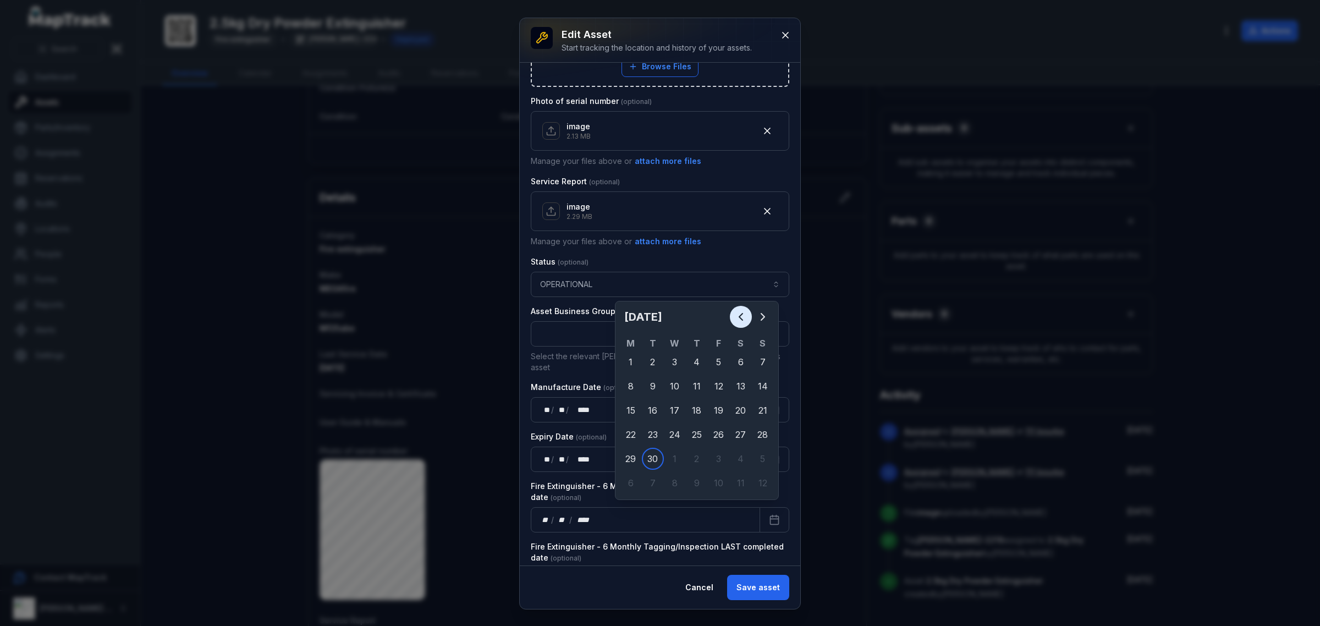
click at [746, 311] on icon "Previous" at bounding box center [740, 316] width 13 height 13
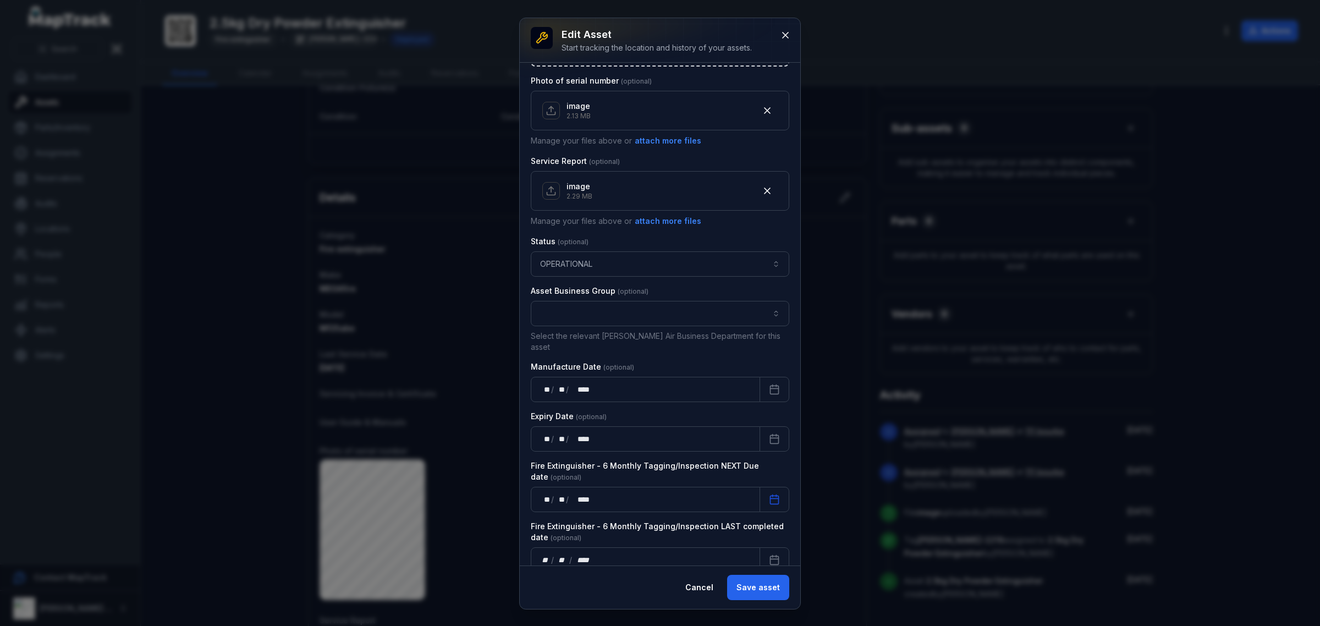
scroll to position [581, 0]
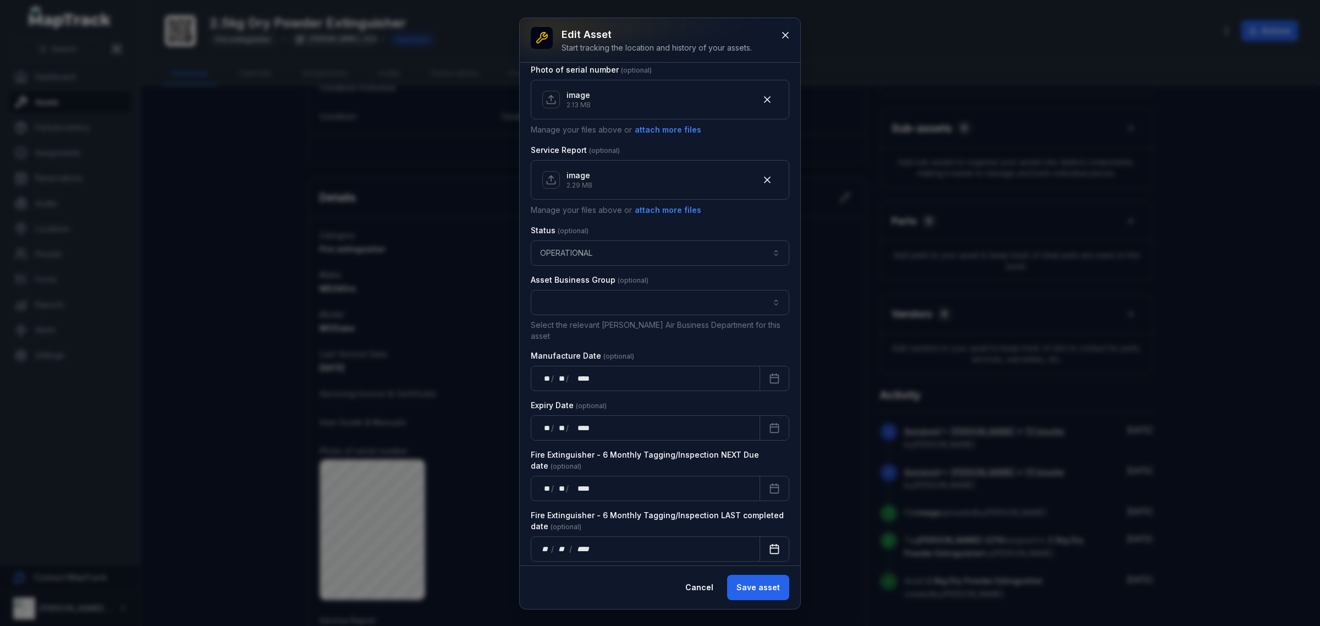
click at [760, 536] on button "Calendar" at bounding box center [774, 548] width 30 height 25
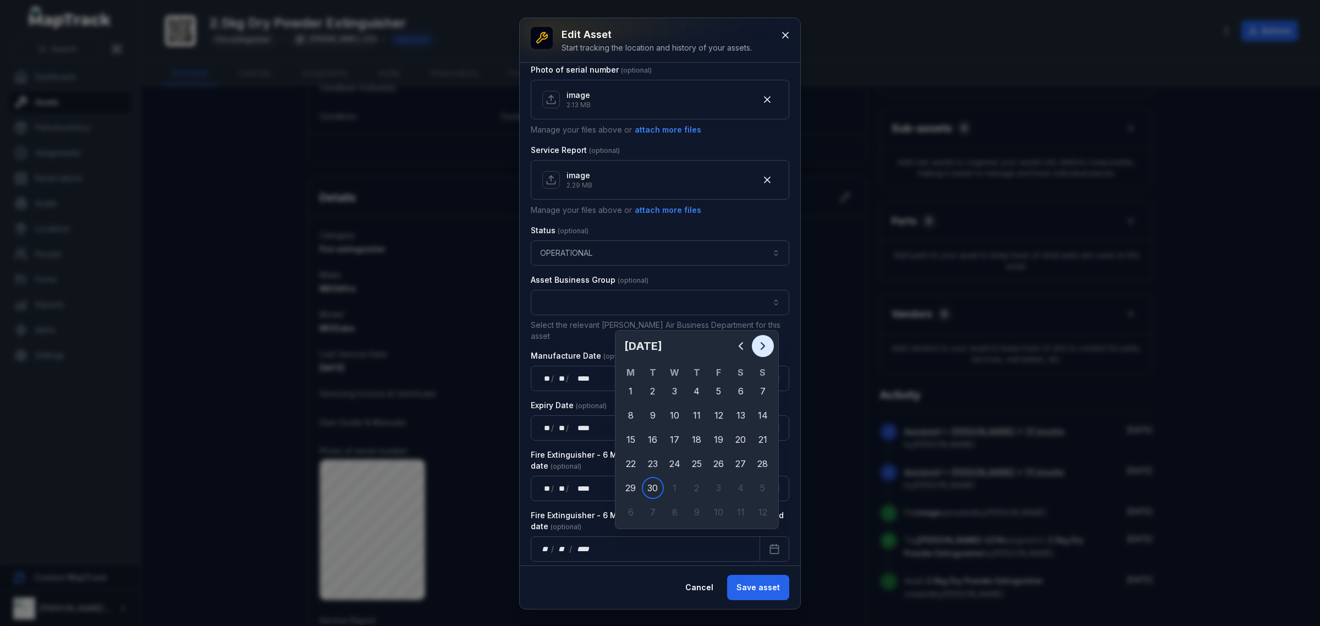
click at [765, 350] on icon "Next" at bounding box center [762, 345] width 13 height 13
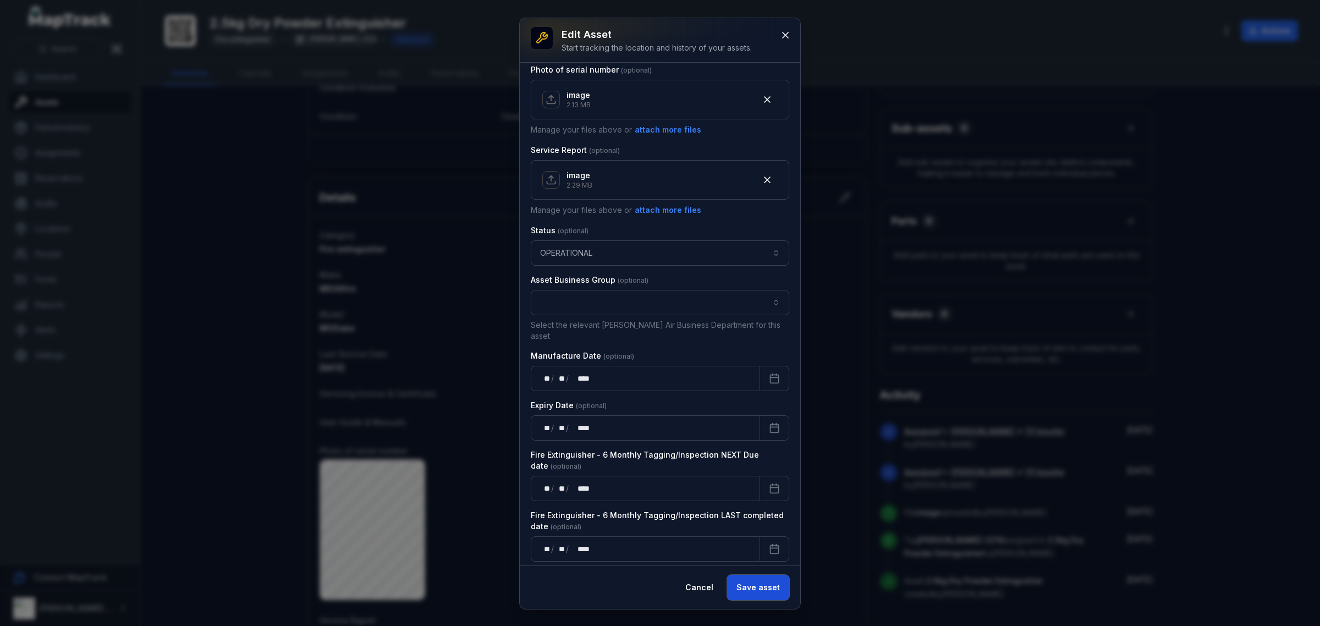
click at [774, 590] on button "Save asset" at bounding box center [758, 587] width 62 height 25
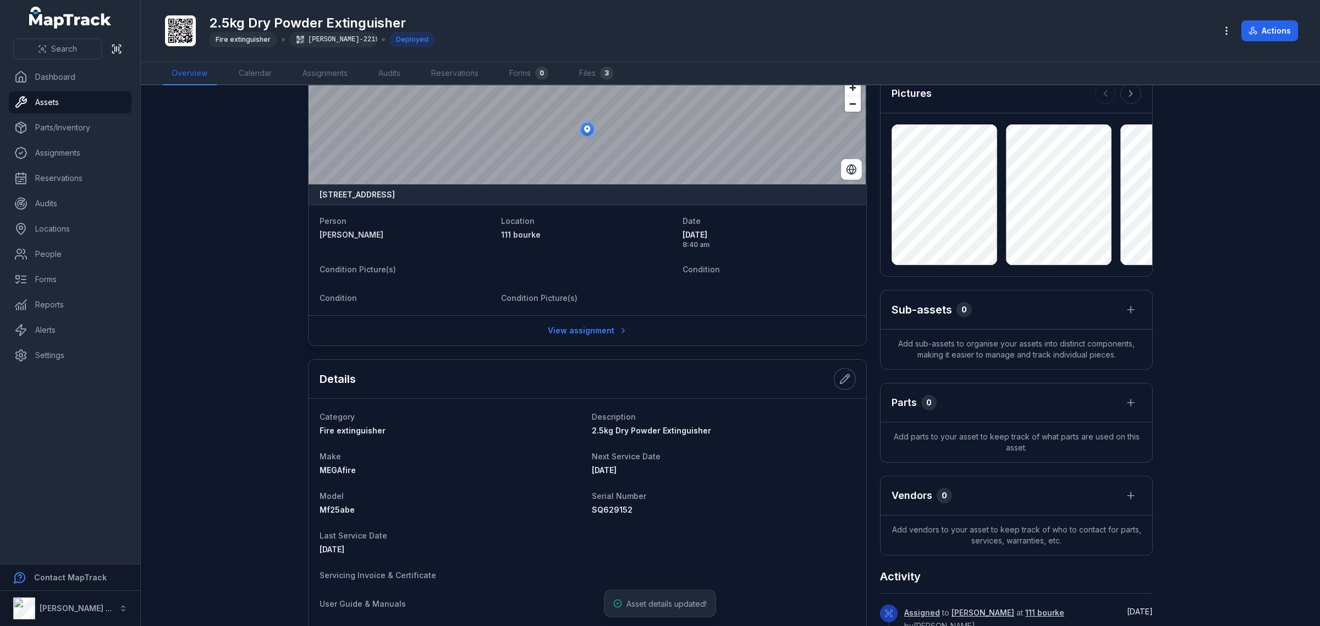
scroll to position [0, 0]
